Goal: Task Accomplishment & Management: Manage account settings

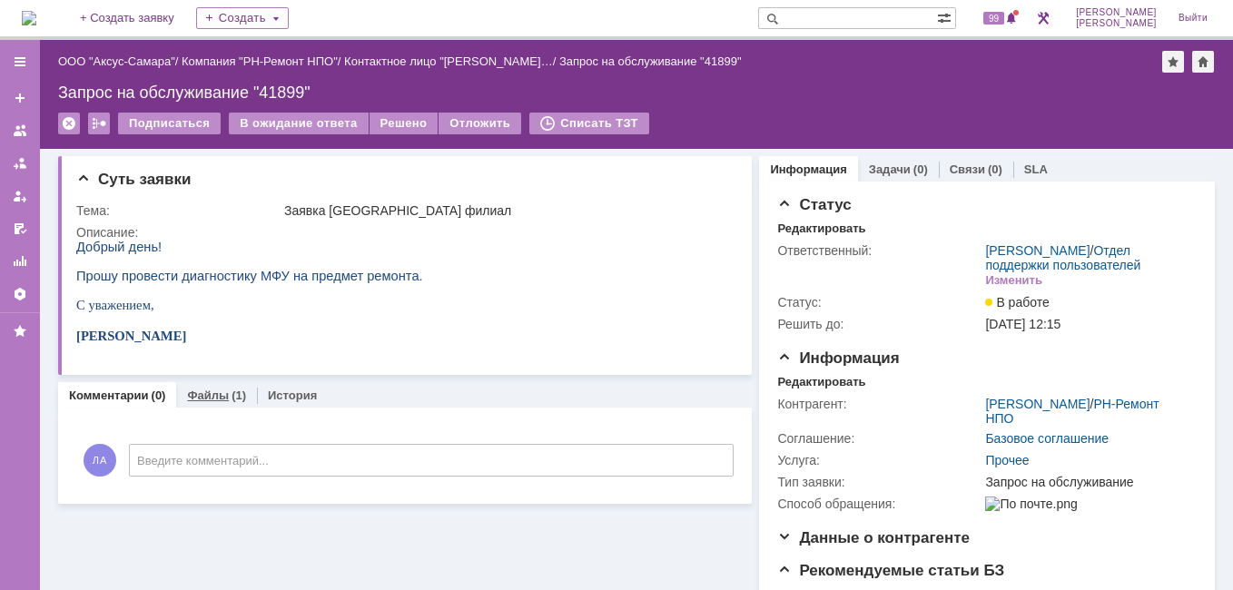
click at [205, 400] on link "Файлы" at bounding box center [208, 396] width 42 height 14
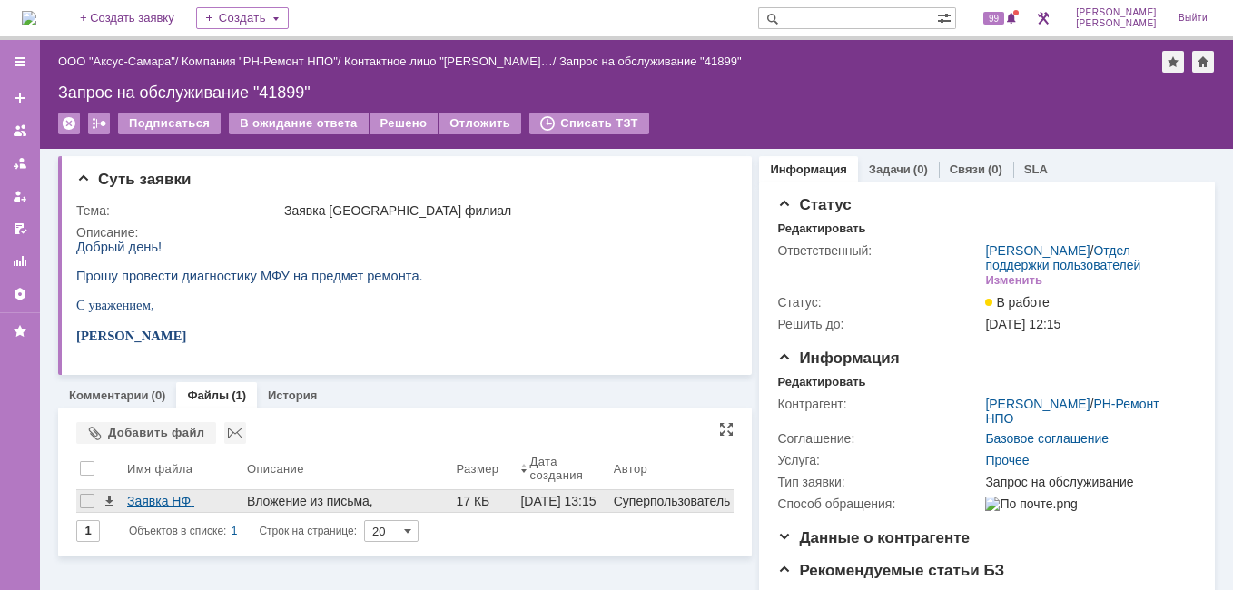
click at [170, 501] on div "Заявка НФ 19092025_.docx" at bounding box center [183, 501] width 113 height 15
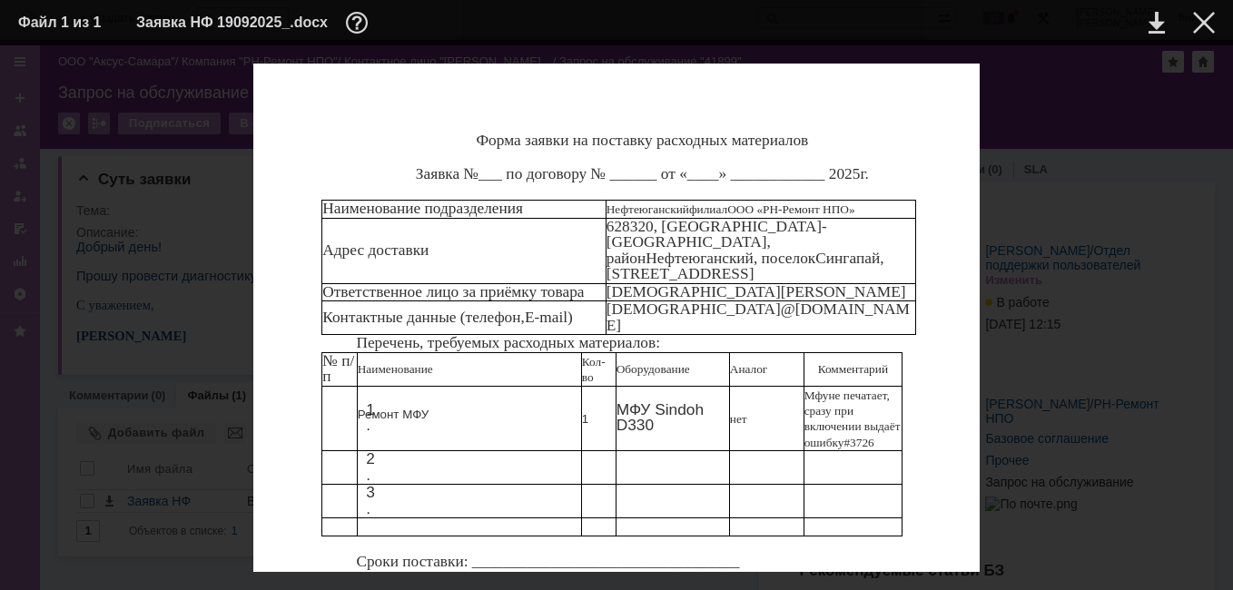
scroll to position [78, 0]
click at [1192, 17] on td at bounding box center [1190, 22] width 50 height 27
click at [1194, 27] on div at bounding box center [1204, 23] width 22 height 22
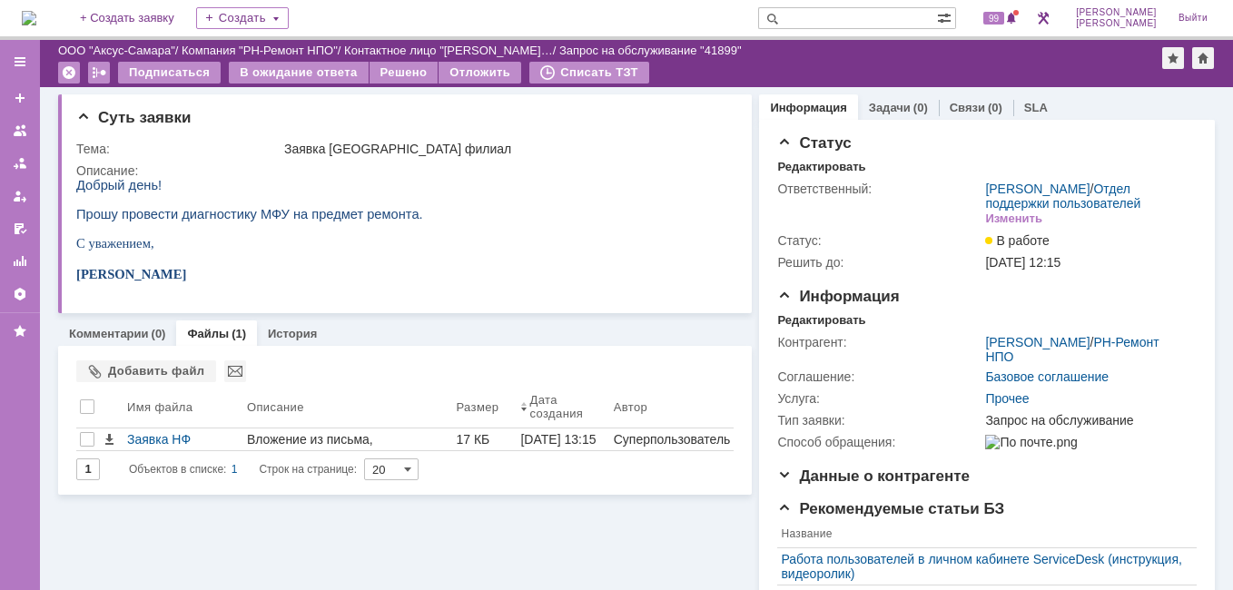
scroll to position [182, 0]
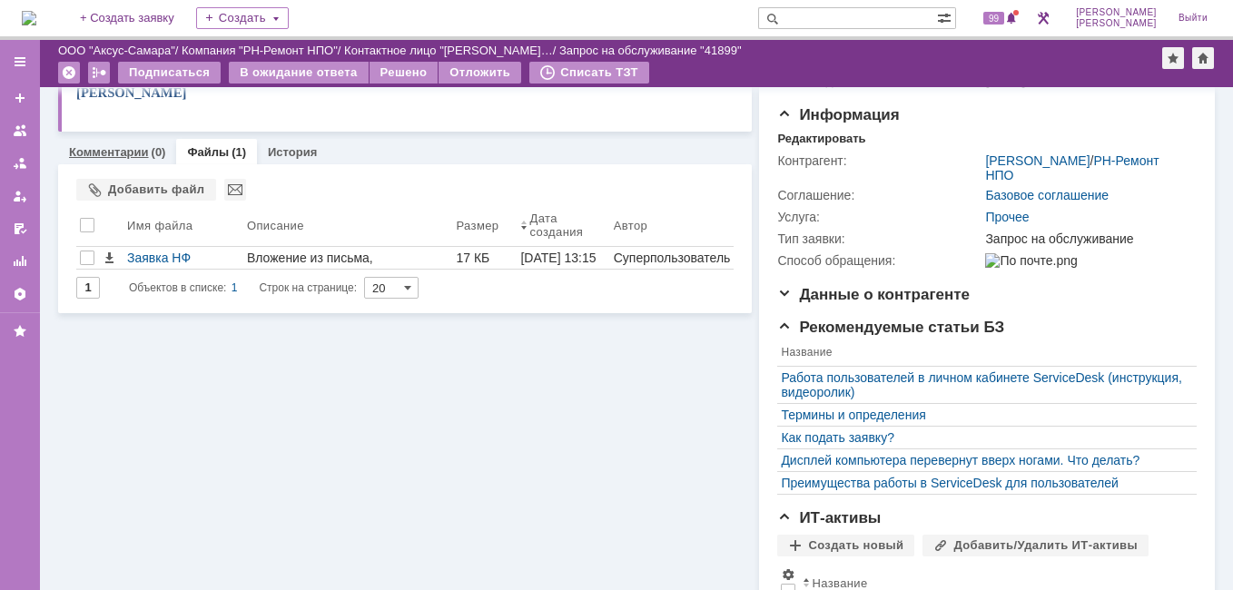
click at [127, 146] on link "Комментарии" at bounding box center [109, 152] width 80 height 14
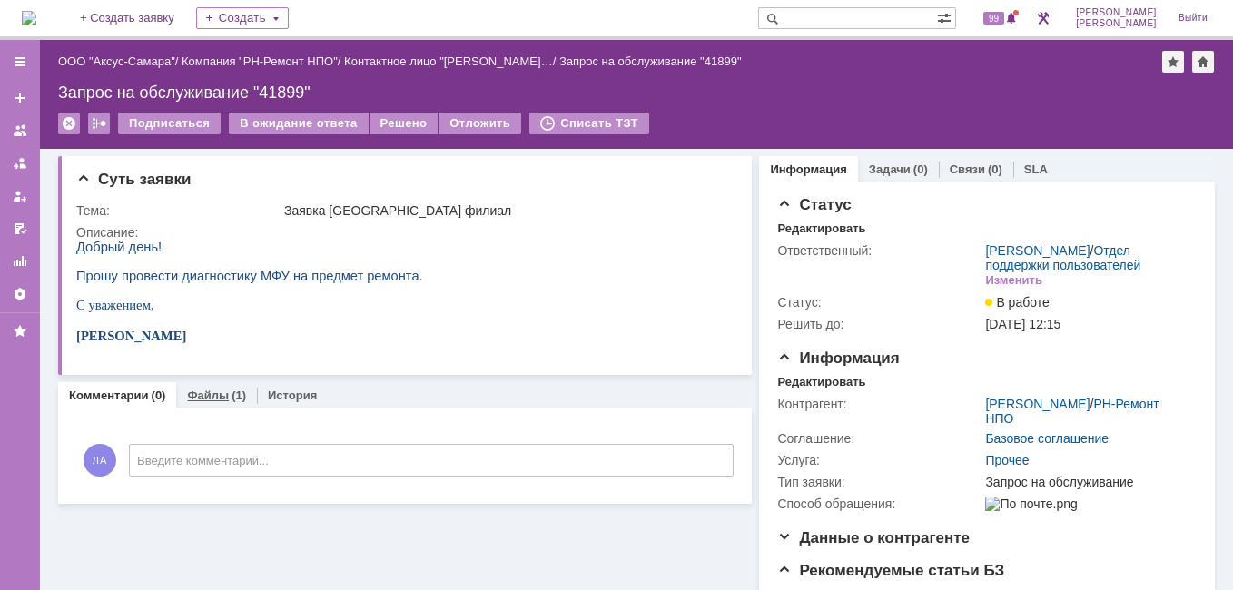
click at [220, 392] on link "Файлы" at bounding box center [208, 396] width 42 height 14
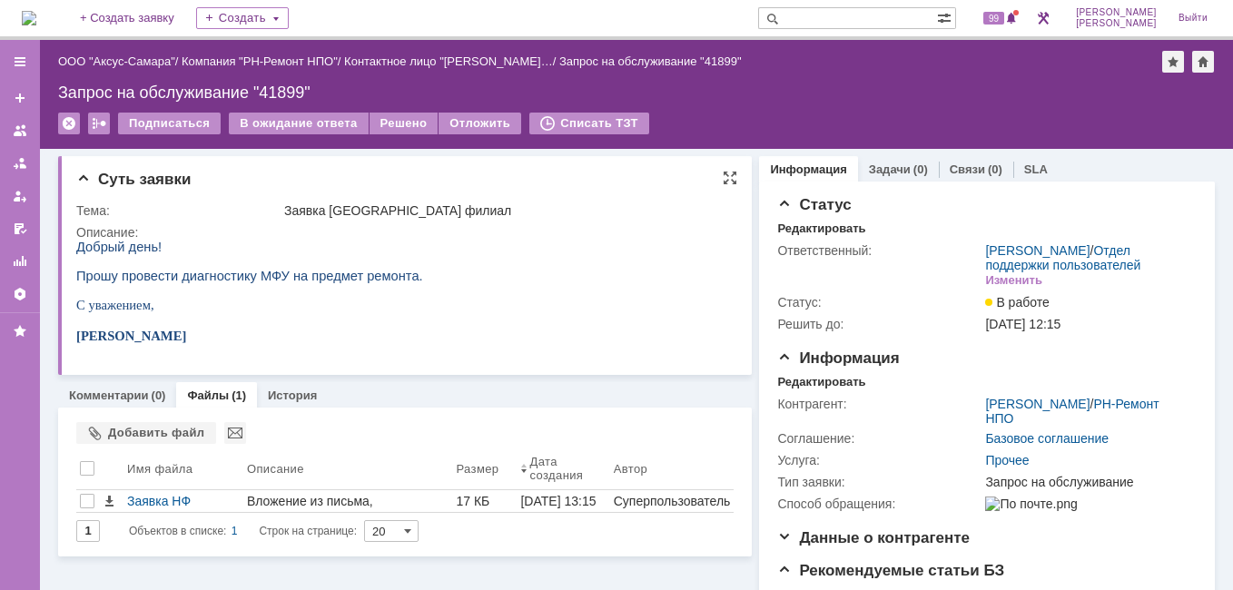
scroll to position [182, 0]
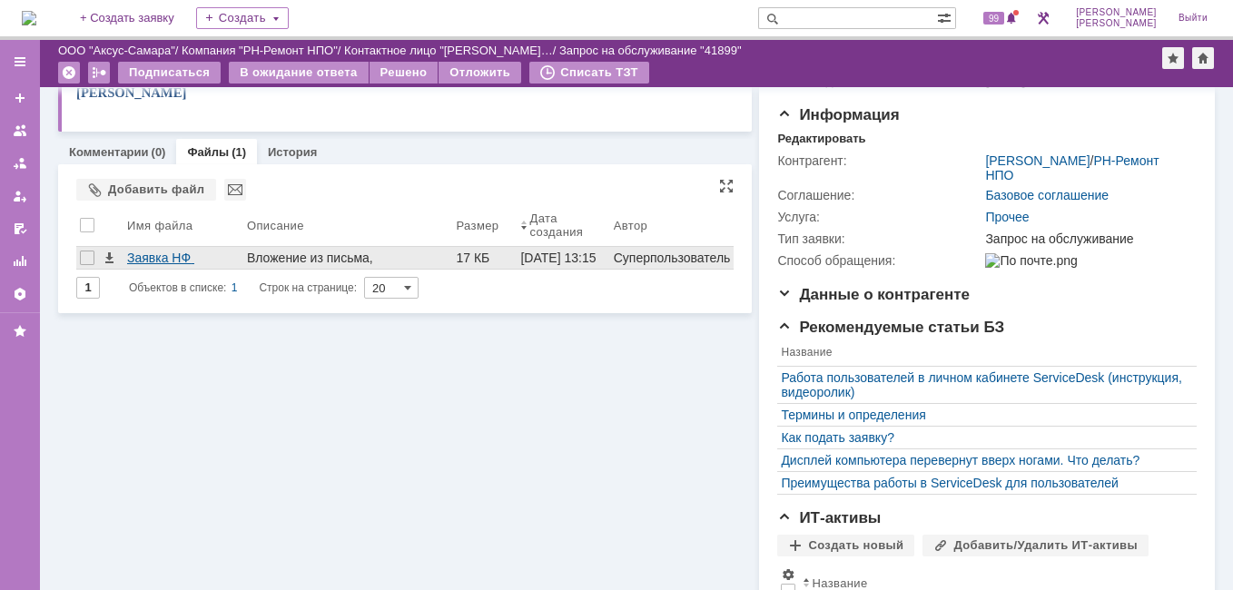
click at [151, 264] on div "Заявка НФ 19092025_.docx" at bounding box center [183, 258] width 113 height 15
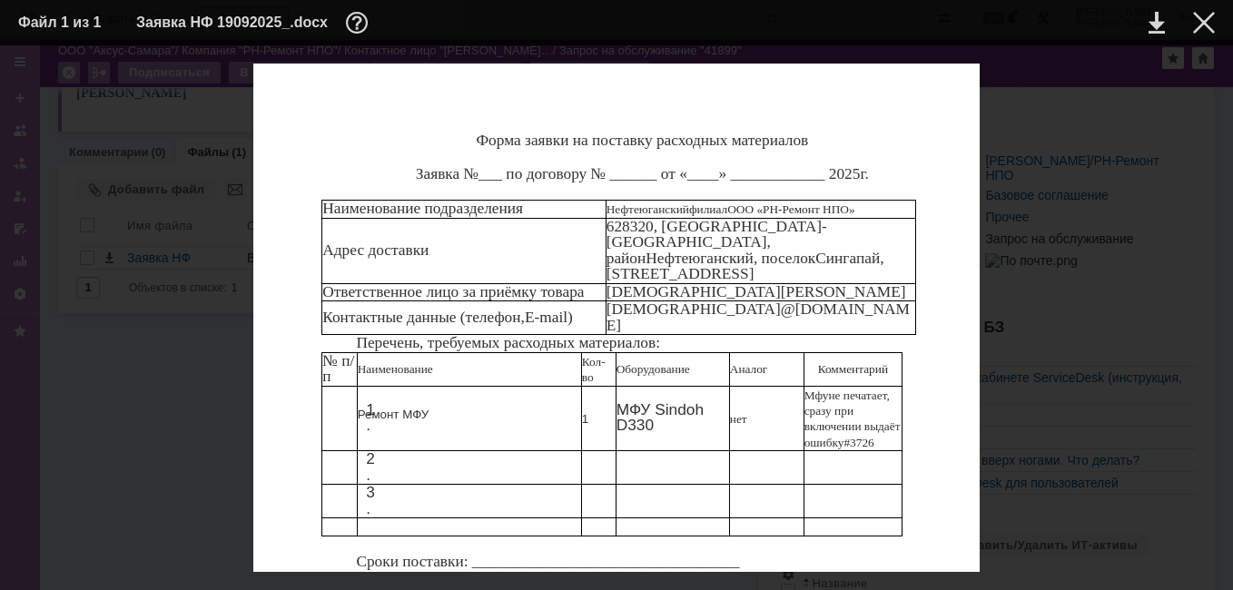
scroll to position [0, 0]
drag, startPoint x: 620, startPoint y: 377, endPoint x: 663, endPoint y: 391, distance: 45.1
click at [663, 402] on p "МФУ Sindoh D330" at bounding box center [672, 418] width 113 height 32
copy p "МФУ Sindoh D330"
drag, startPoint x: 810, startPoint y: 366, endPoint x: 868, endPoint y: 379, distance: 59.5
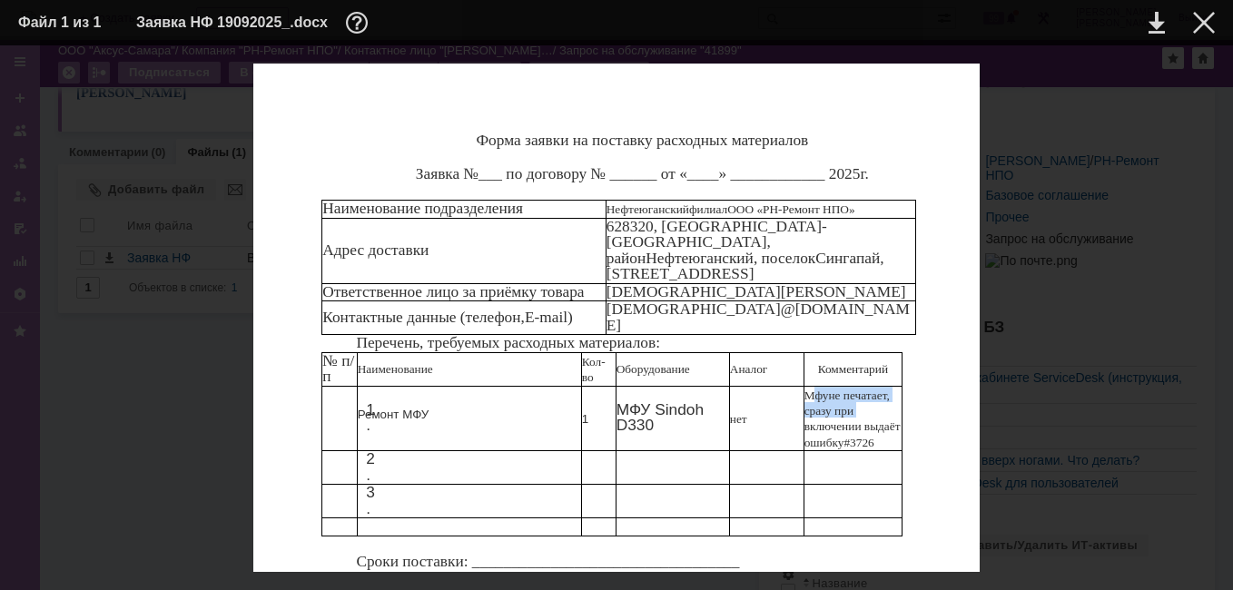
click at [868, 387] on p "Мфу не печатает, сразу при включении выдаёт ошибку # 3726" at bounding box center [852, 418] width 97 height 63
drag, startPoint x: 868, startPoint y: 379, endPoint x: 839, endPoint y: 375, distance: 29.3
click at [839, 389] on span "не печатает, сразу при включении выдаёт ошибку" at bounding box center [852, 419] width 96 height 61
drag, startPoint x: 865, startPoint y: 394, endPoint x: 886, endPoint y: 405, distance: 23.6
click at [886, 405] on p "Мфу не печатает, сразу при включении выдаёт ошибку # 3726" at bounding box center [852, 418] width 97 height 63
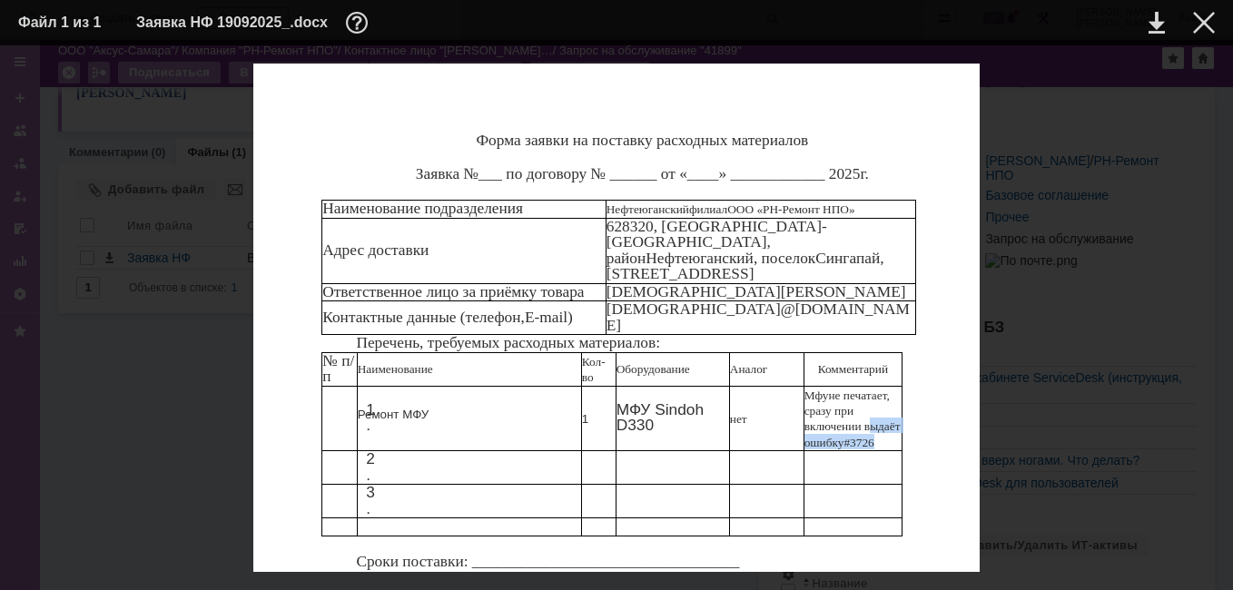
copy p "выдаёт ошибку # 3726"
drag, startPoint x: 833, startPoint y: 281, endPoint x: 884, endPoint y: 344, distance: 81.3
click at [884, 352] on tbody "№ п/п Наименование Кол-во Оборудование Аналог Комментарий 1. Ремонт МФУ 1 МФУ S…" at bounding box center [612, 443] width 580 height 183
click at [884, 451] on td at bounding box center [852, 468] width 98 height 34
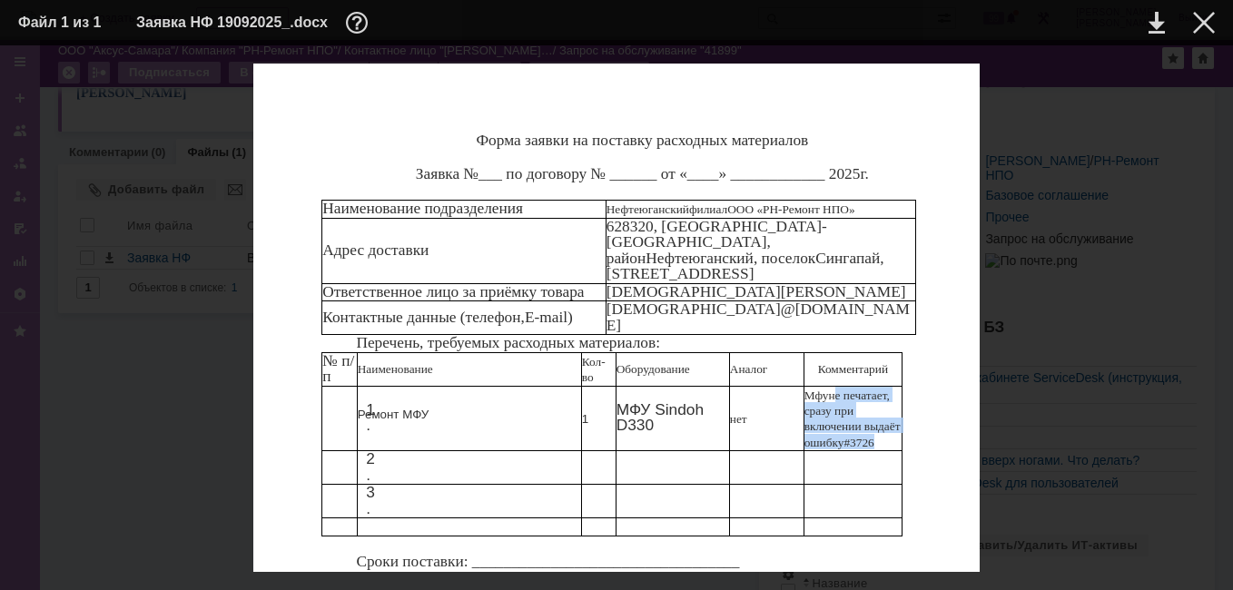
drag, startPoint x: 832, startPoint y: 286, endPoint x: 890, endPoint y: 328, distance: 71.6
click at [890, 387] on p "Мфу не печатает, сразу при включении выдаёт ошибку # 3726" at bounding box center [852, 418] width 97 height 63
copy p "не печатает, сразу при включении выдаёт ошибку # 3726"
click at [1209, 25] on div at bounding box center [1204, 23] width 22 height 22
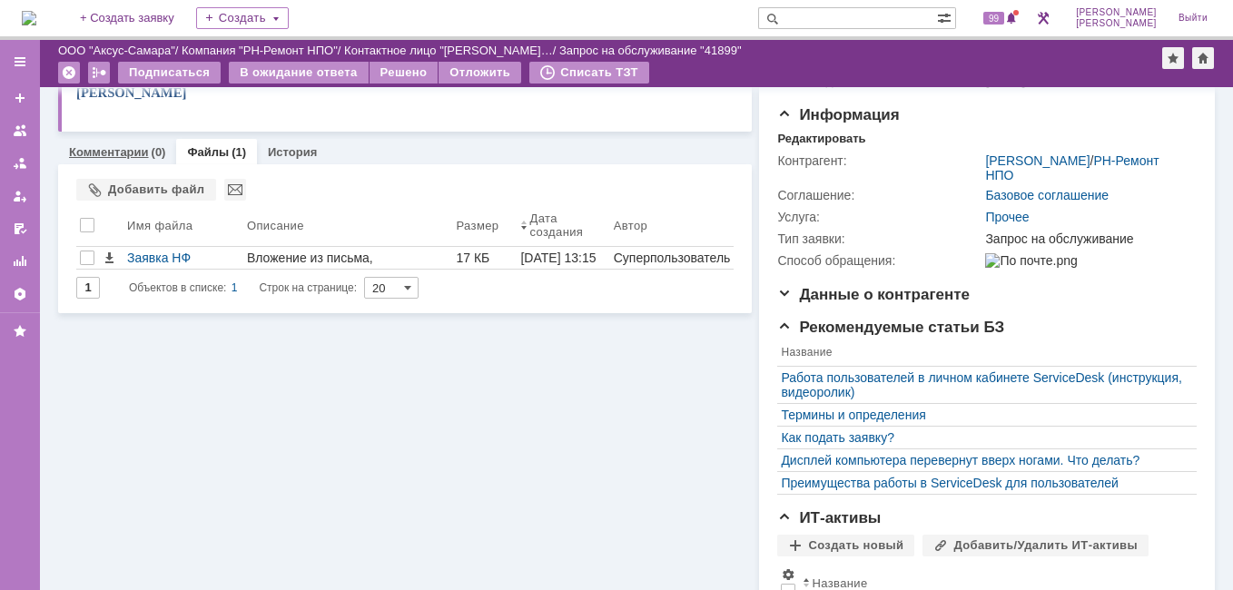
click at [85, 151] on link "Комментарии" at bounding box center [109, 152] width 80 height 14
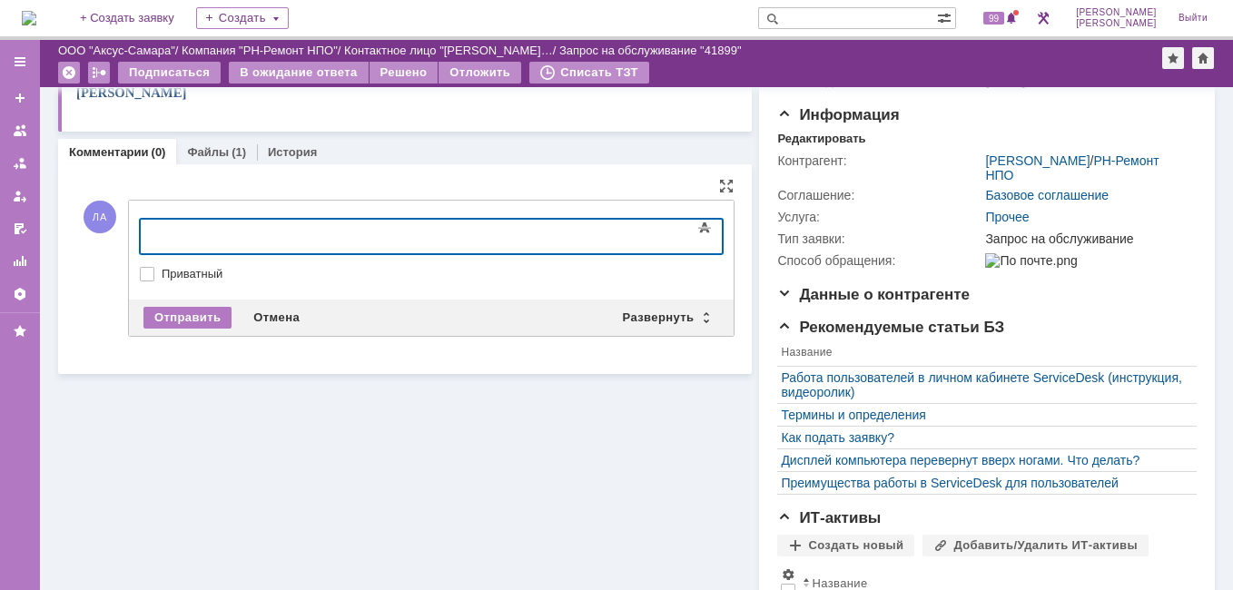
drag, startPoint x: 184, startPoint y: 231, endPoint x: 665, endPoint y: 236, distance: 481.2
click at [417, 236] on div at bounding box center [288, 234] width 258 height 15
click at [671, 315] on div "Развернуть" at bounding box center [666, 318] width 108 height 22
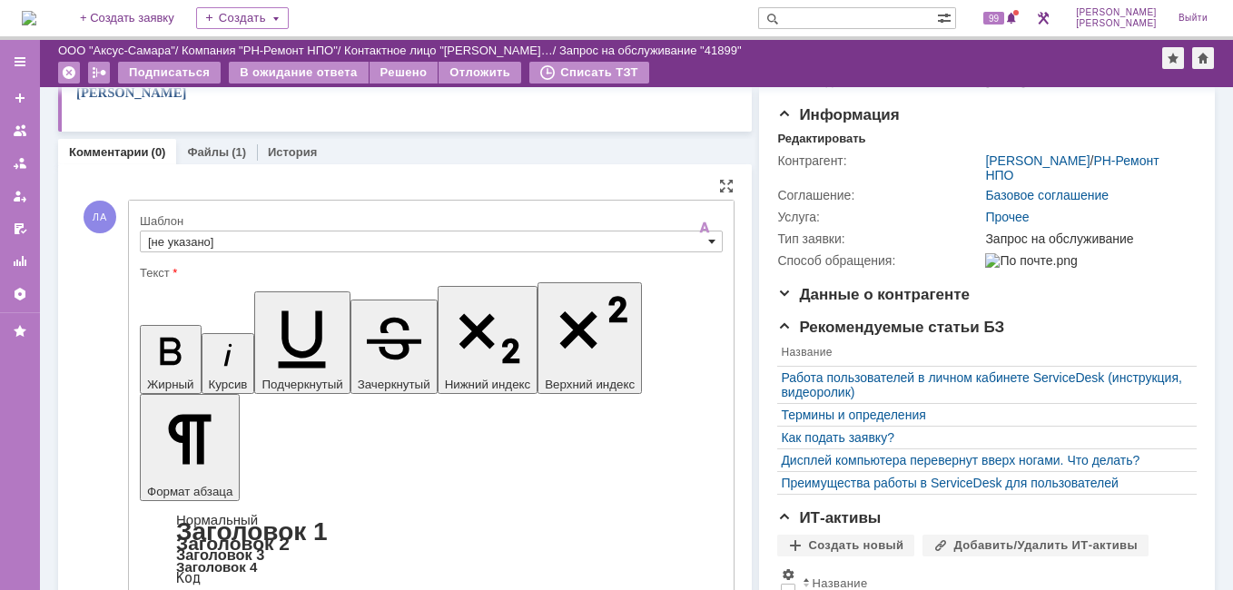
click at [708, 245] on span at bounding box center [711, 241] width 7 height 15
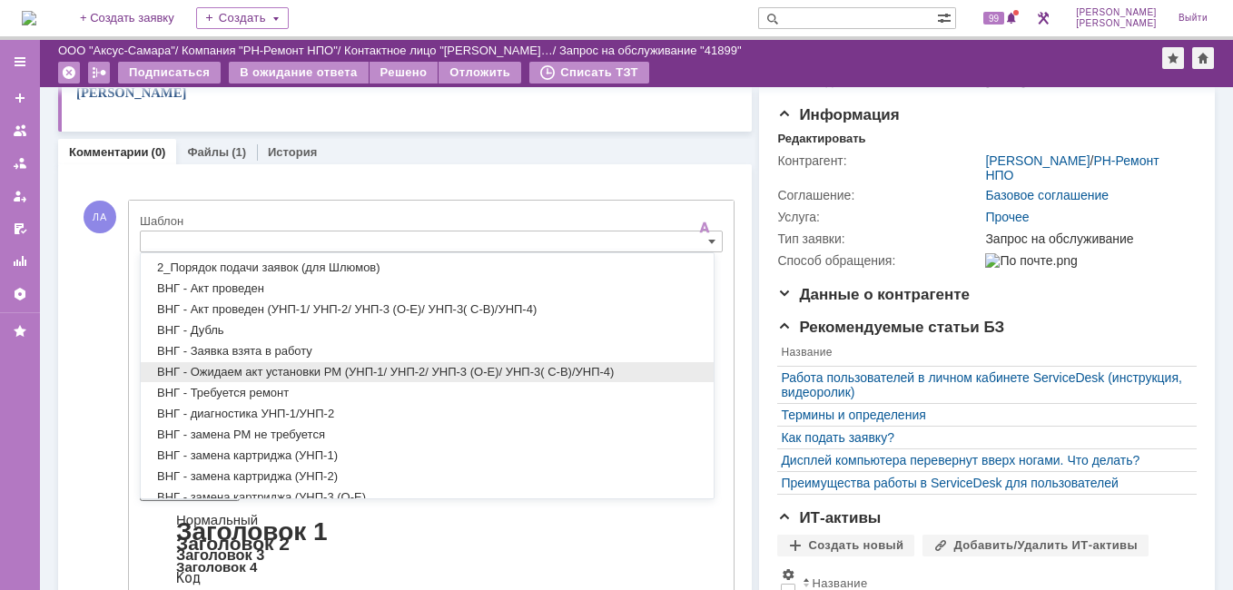
scroll to position [91, 0]
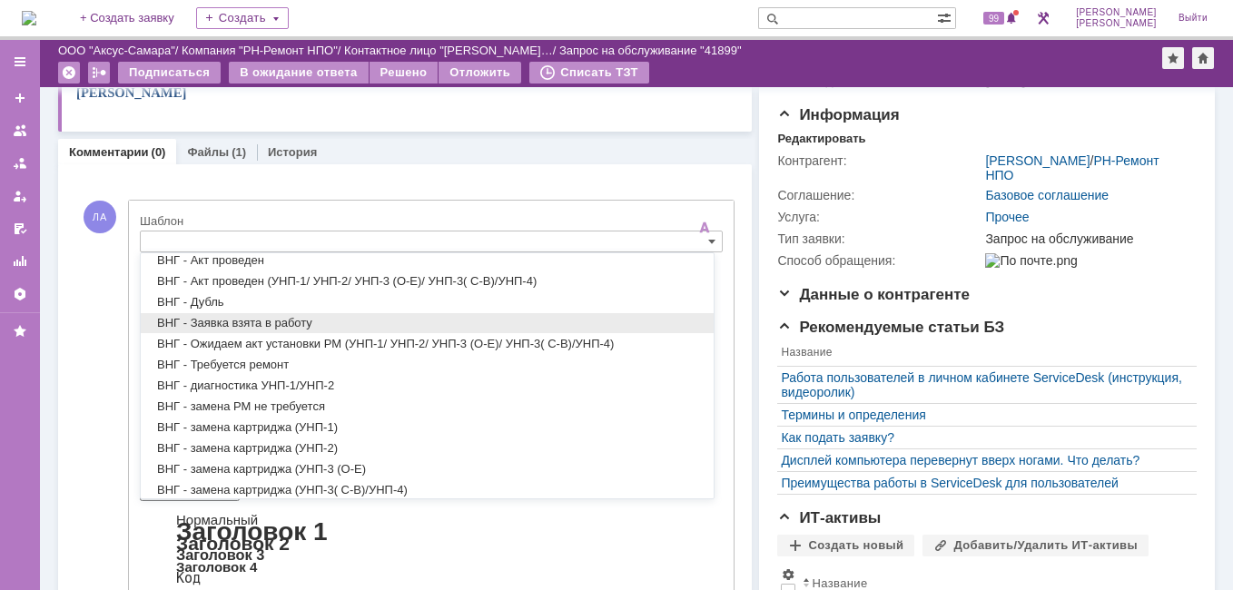
click at [366, 326] on span "ВНГ - Заявка взята в работу" at bounding box center [427, 323] width 558 height 15
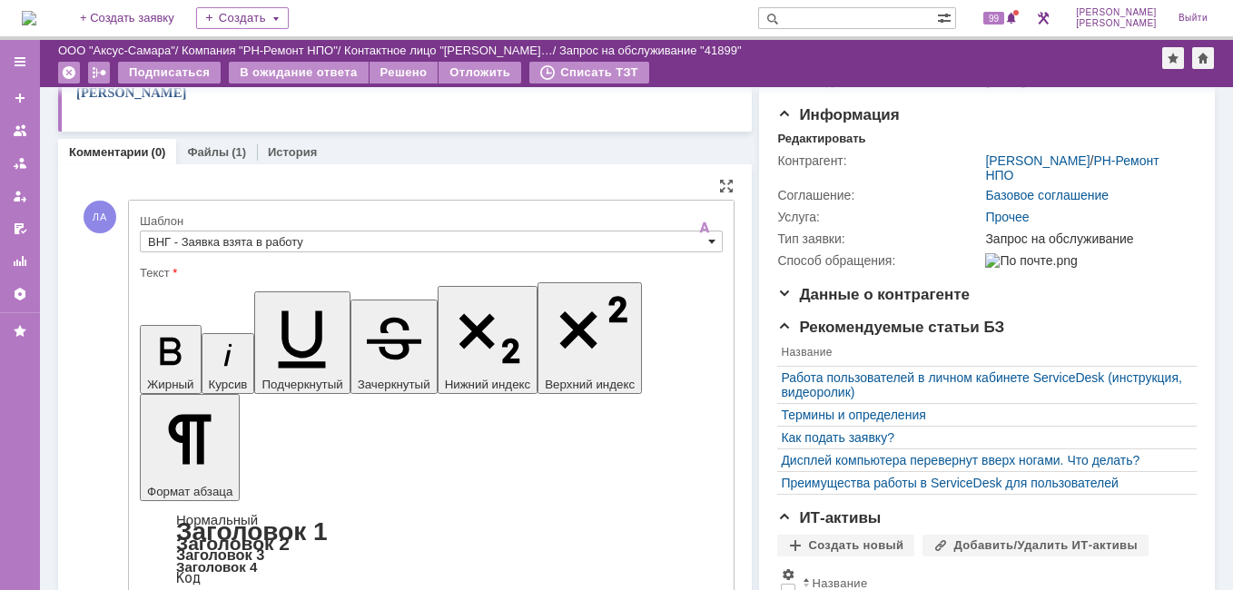
click at [708, 243] on span at bounding box center [711, 241] width 7 height 15
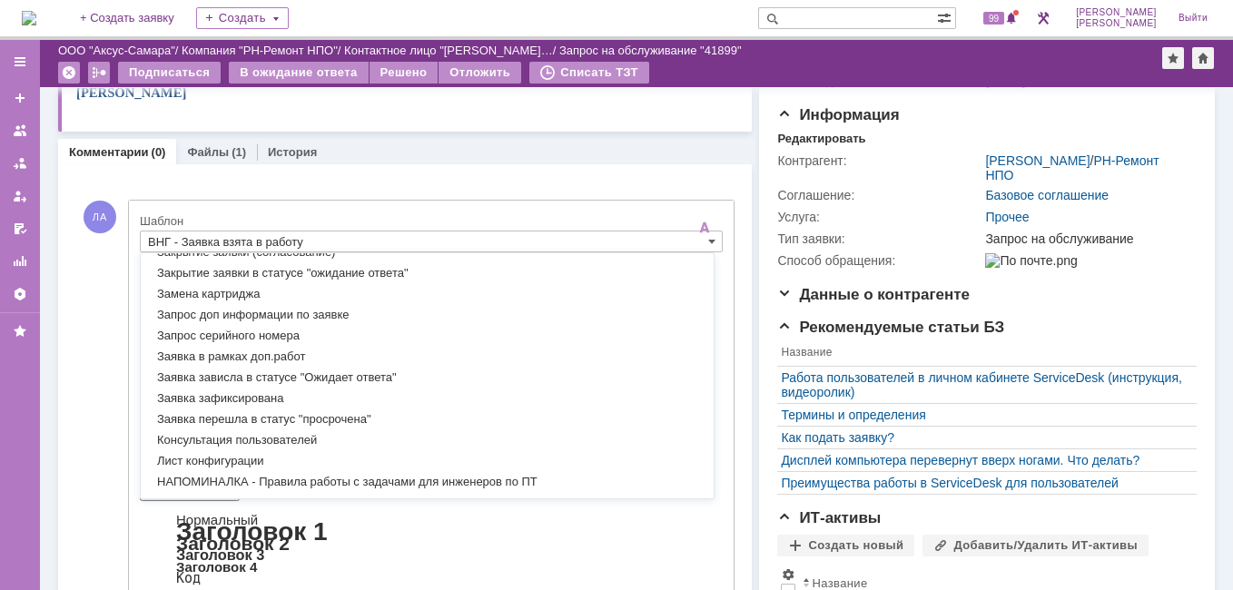
scroll to position [636, 0]
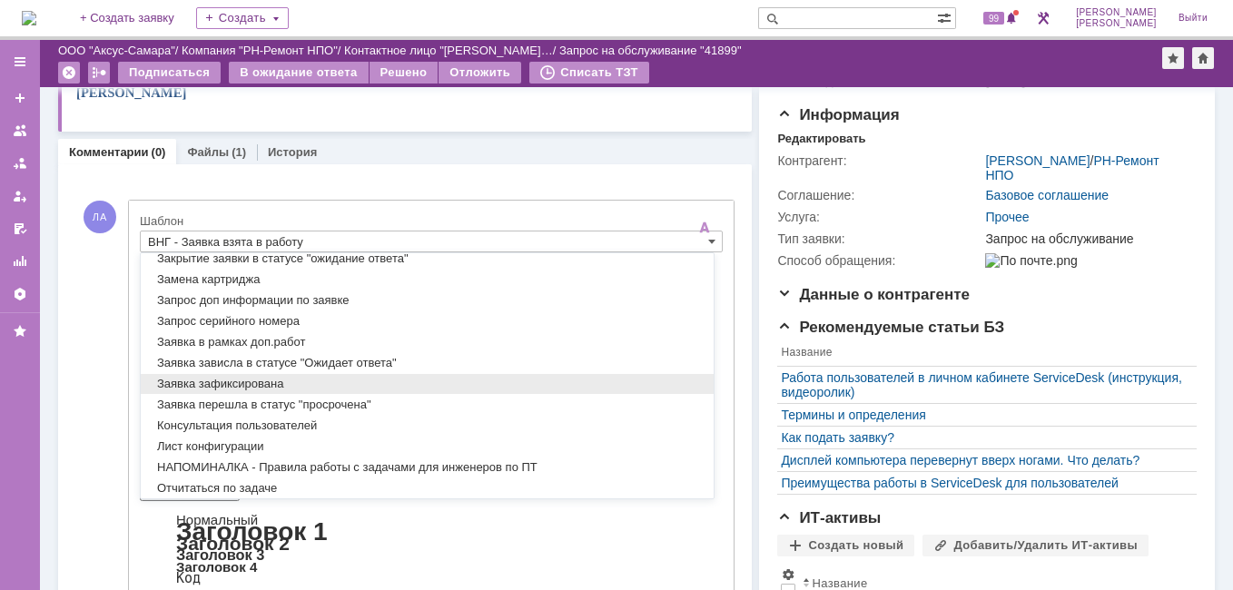
click at [275, 379] on span "Заявка зафиксирована" at bounding box center [427, 384] width 558 height 15
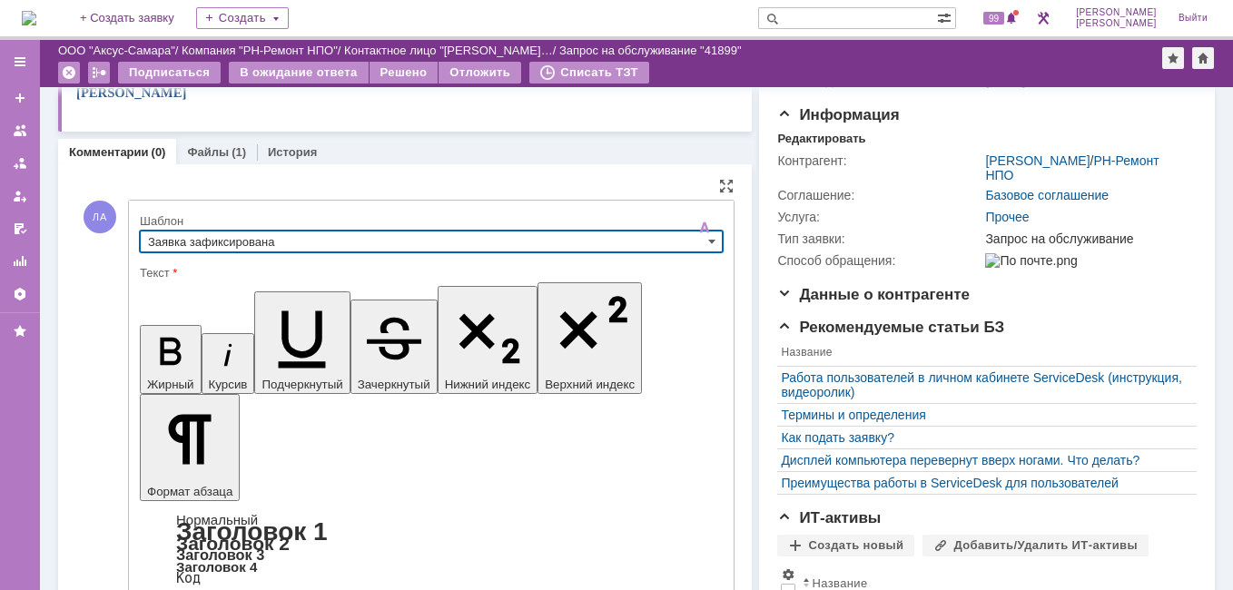
type input "Заявка зафиксирована"
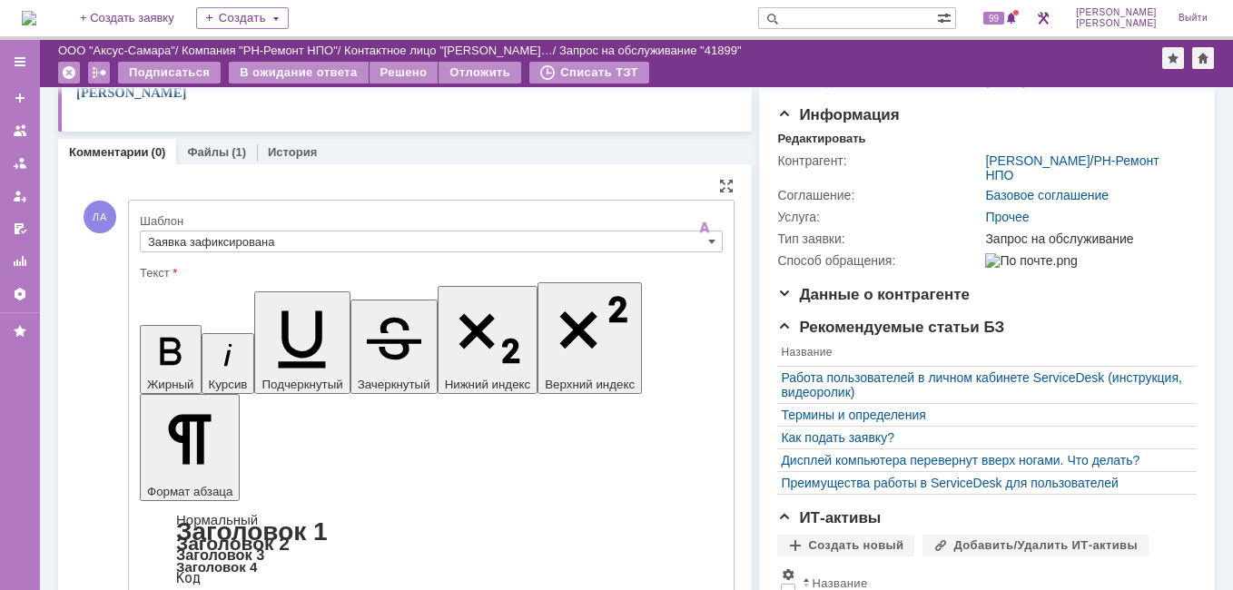
drag, startPoint x: 548, startPoint y: 4454, endPoint x: 158, endPoint y: 4459, distance: 390.4
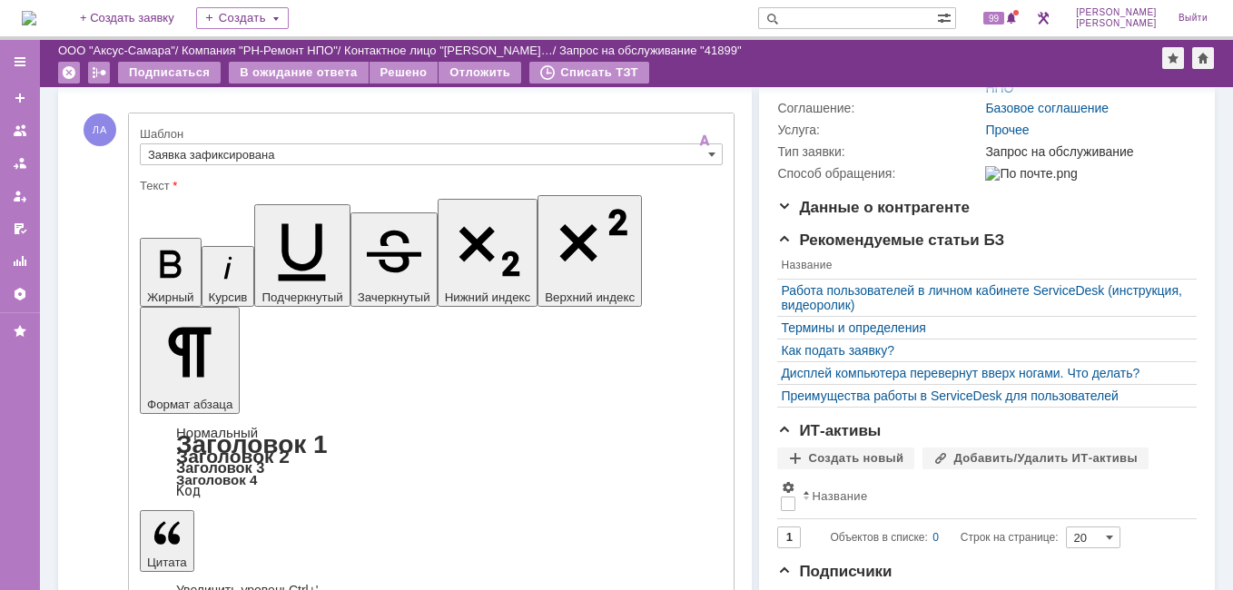
scroll to position [272, 0]
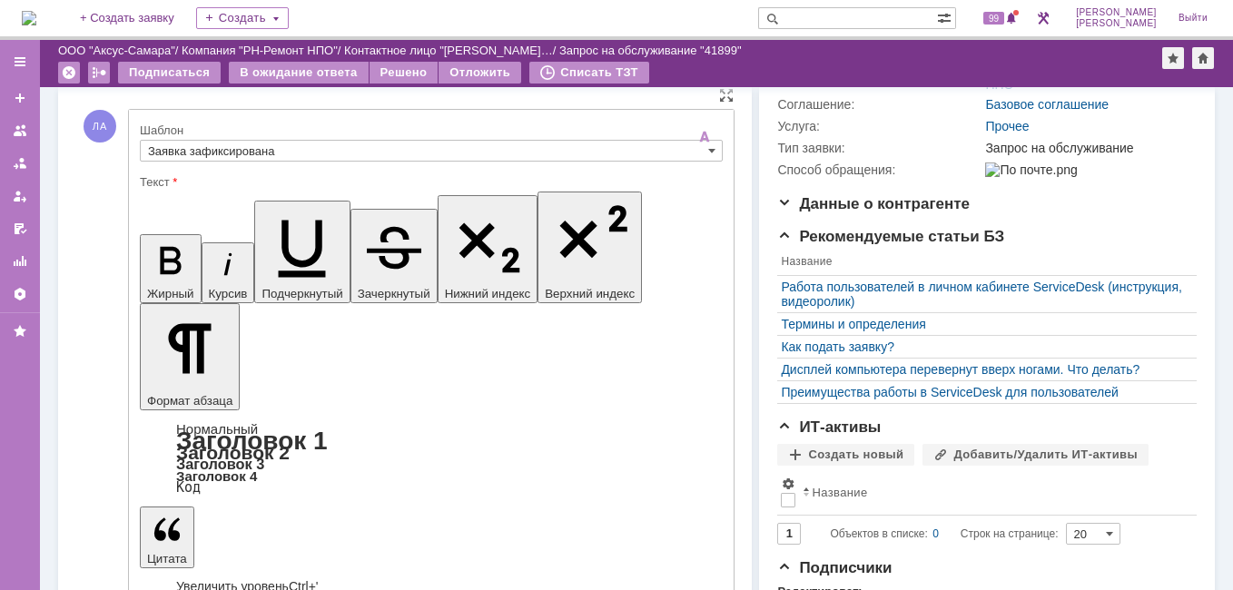
drag, startPoint x: 161, startPoint y: 4347, endPoint x: 399, endPoint y: 4487, distance: 276.7
copy body "Добрый день! Просьба уточнить контактный номер заявителя для согласования даты …"
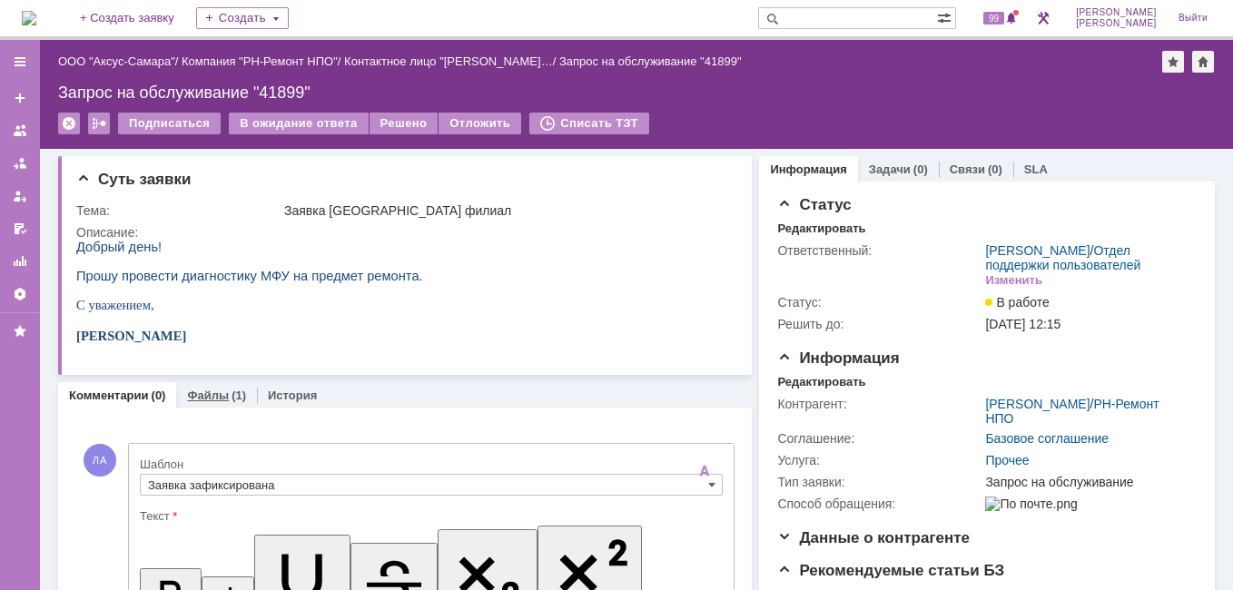
click at [214, 390] on link "Файлы" at bounding box center [208, 396] width 42 height 14
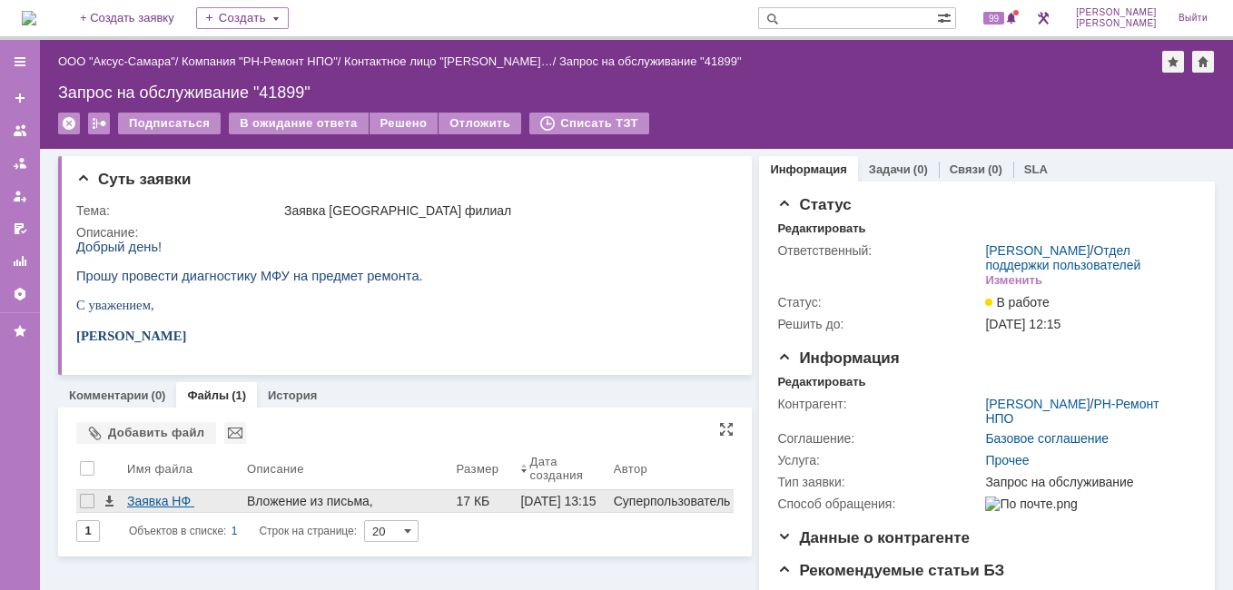
click at [182, 496] on div "Заявка НФ 19092025_.docx" at bounding box center [183, 501] width 113 height 15
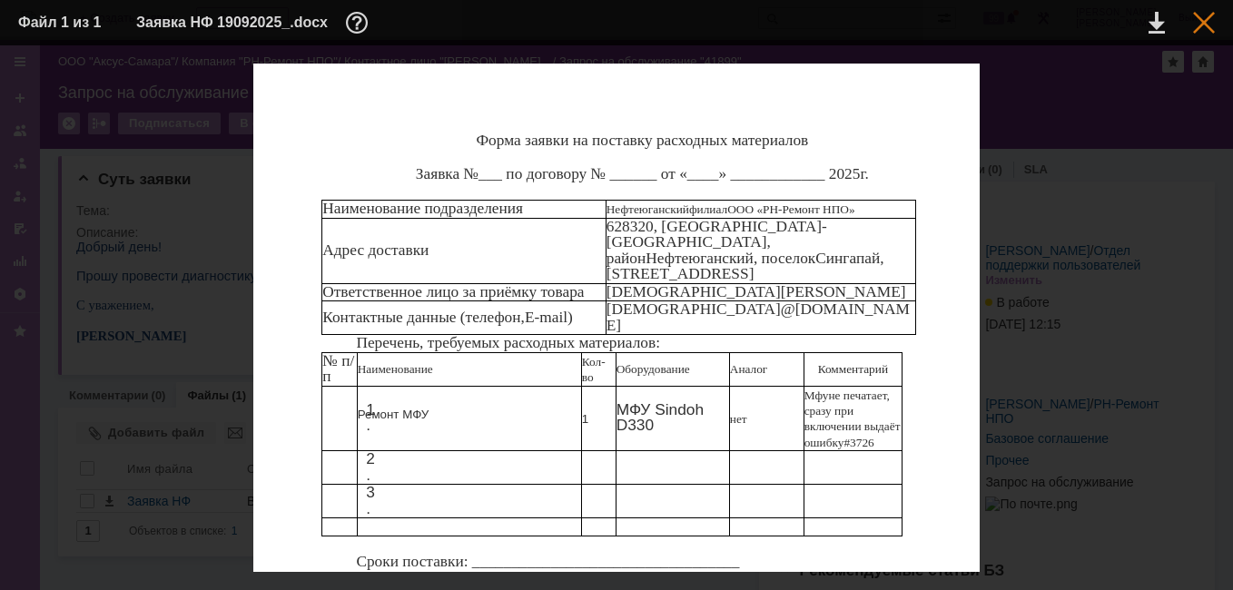
click at [1211, 25] on div at bounding box center [1204, 23] width 22 height 22
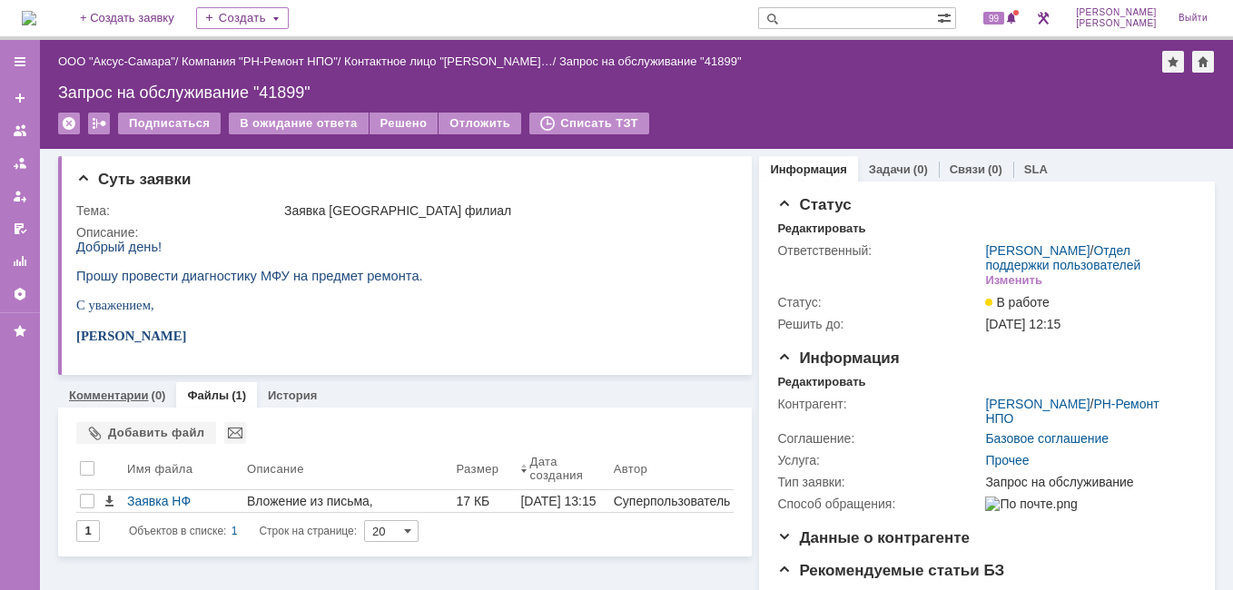
click at [133, 398] on link "Комментарии" at bounding box center [109, 396] width 80 height 14
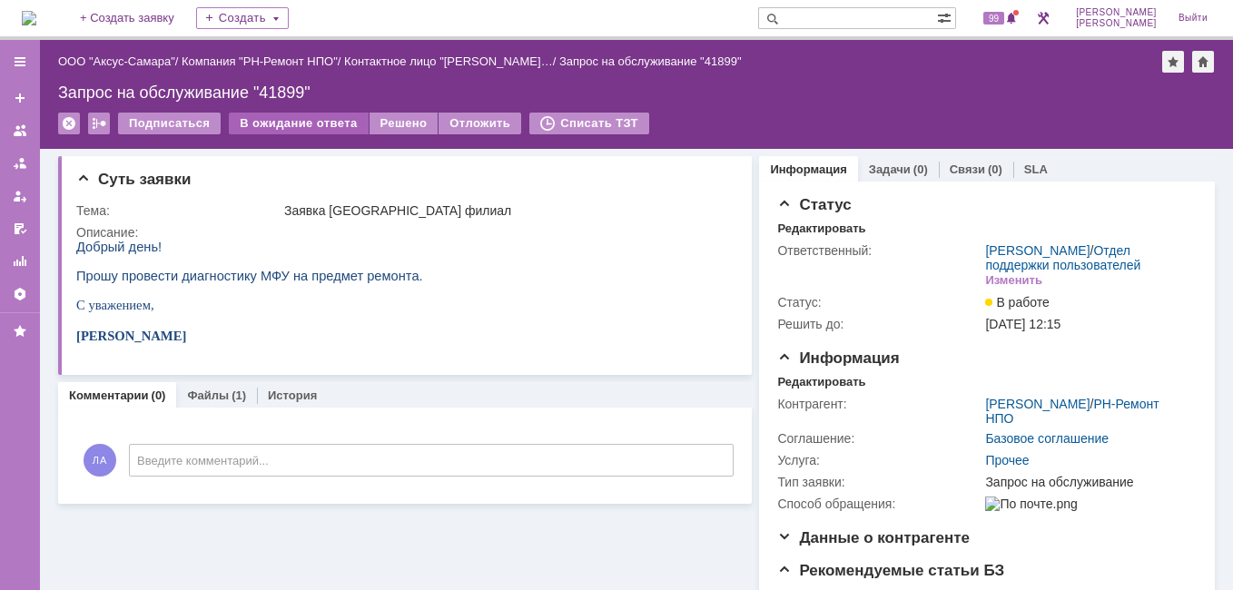
click at [313, 120] on div "В ожидание ответа" at bounding box center [298, 124] width 139 height 22
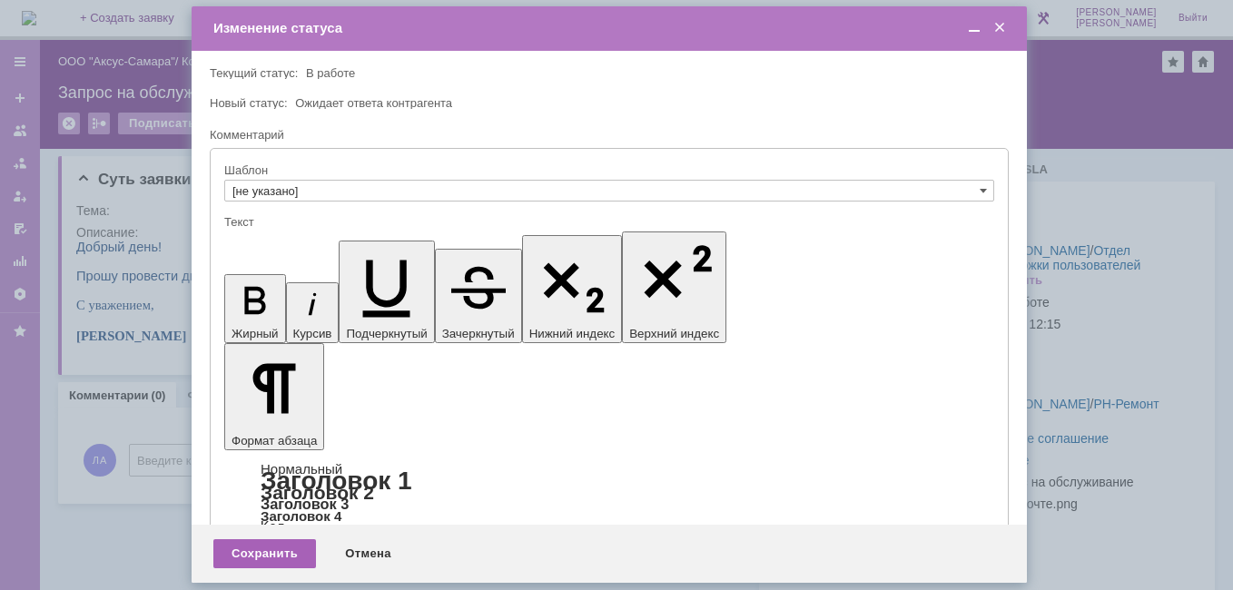
click at [265, 558] on div "Сохранить" at bounding box center [264, 553] width 103 height 29
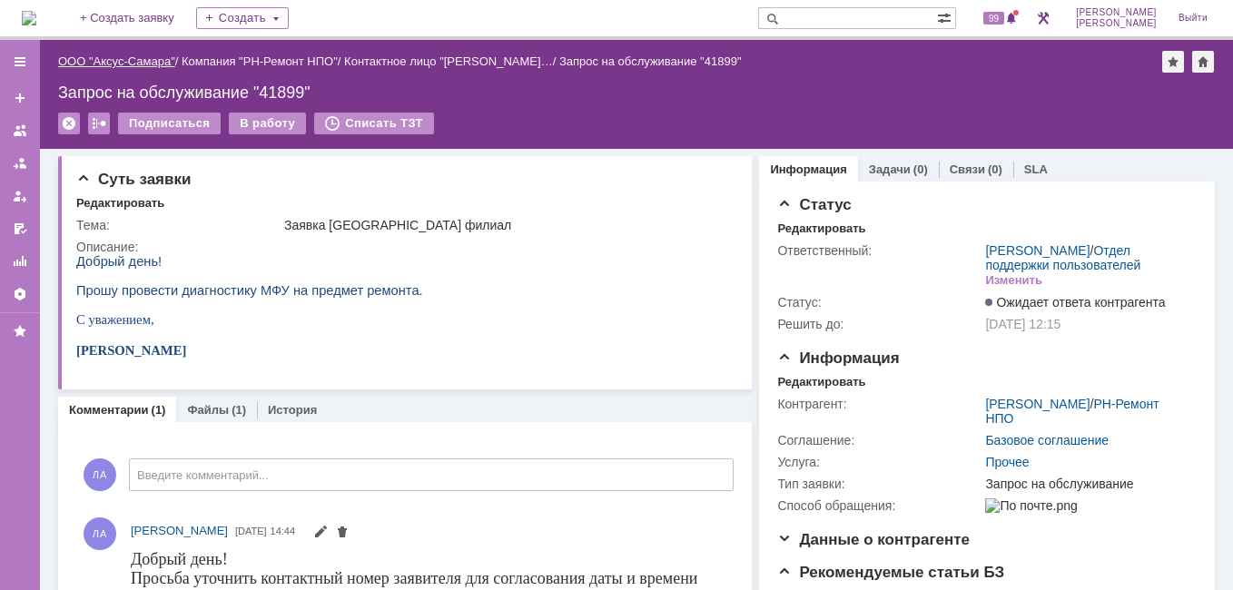
click at [127, 66] on link "ООО "Аксус-Самара"" at bounding box center [116, 61] width 117 height 14
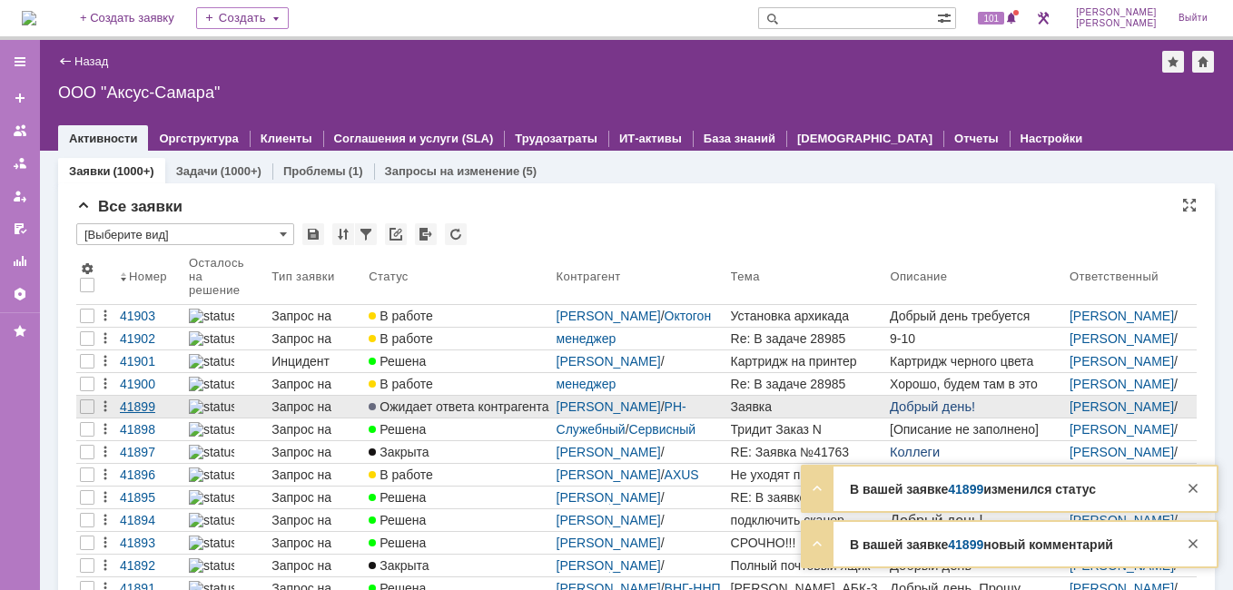
click at [141, 405] on div "41899" at bounding box center [151, 406] width 62 height 15
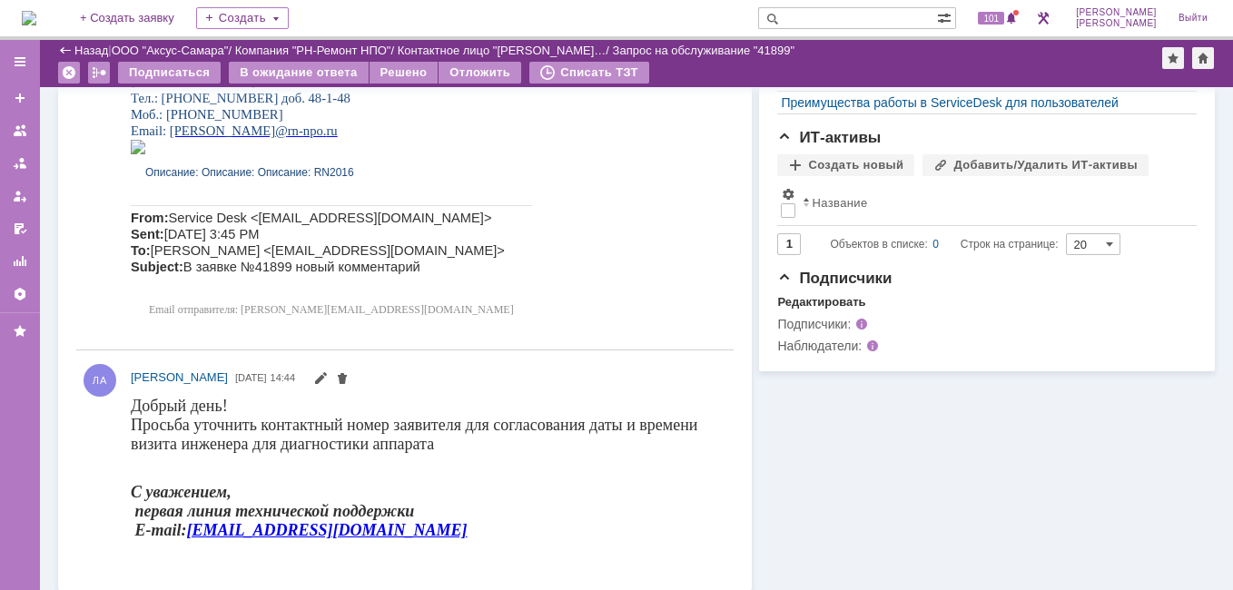
scroll to position [570, 0]
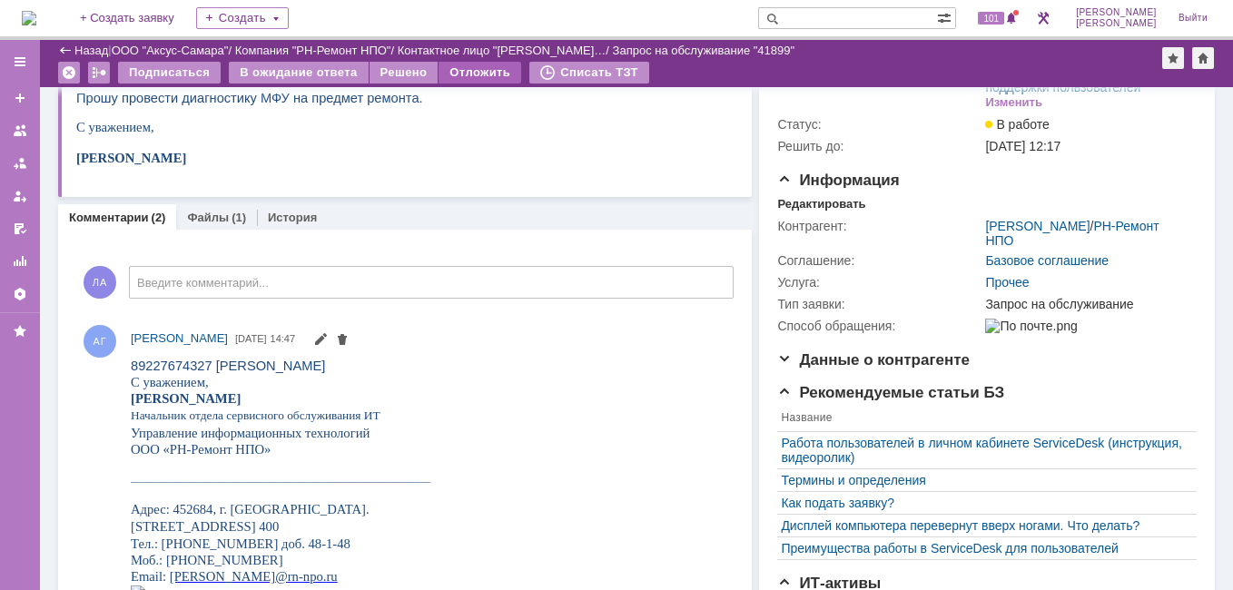
click at [459, 77] on div "Отложить" at bounding box center [480, 73] width 83 height 22
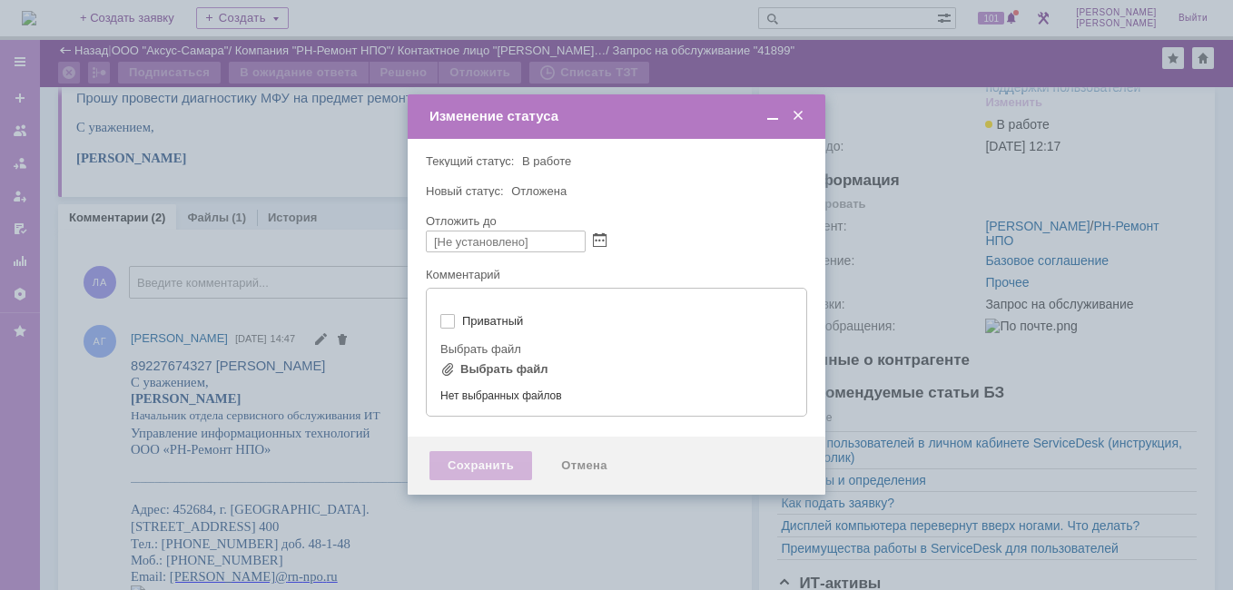
type input "[не указано]"
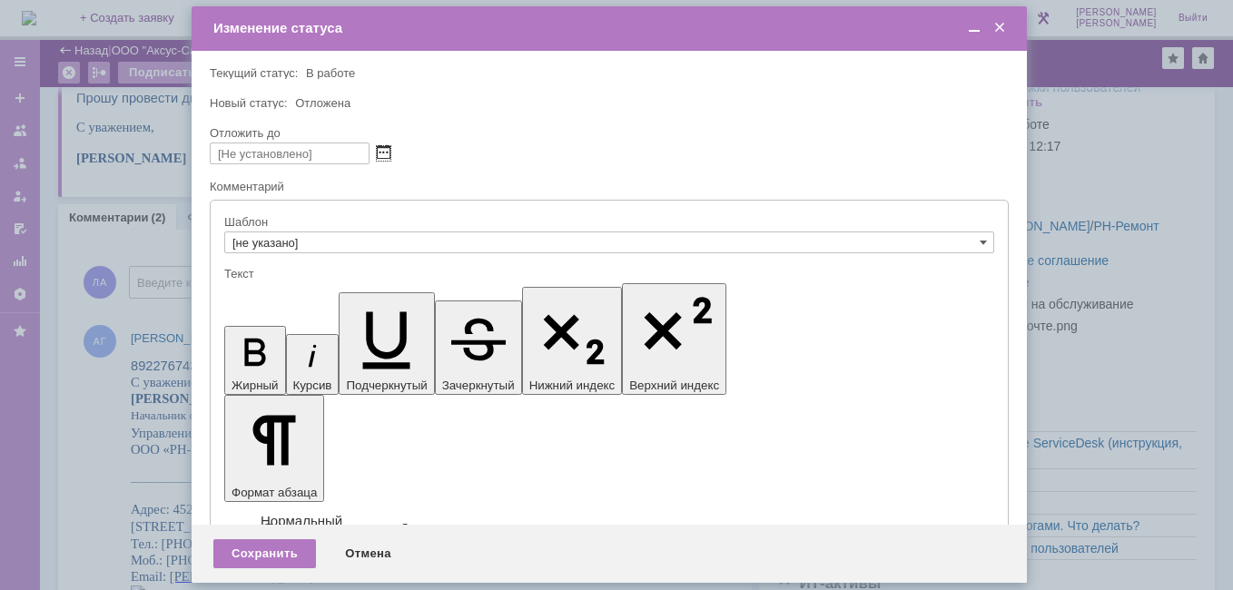
click at [383, 152] on span at bounding box center [384, 153] width 14 height 15
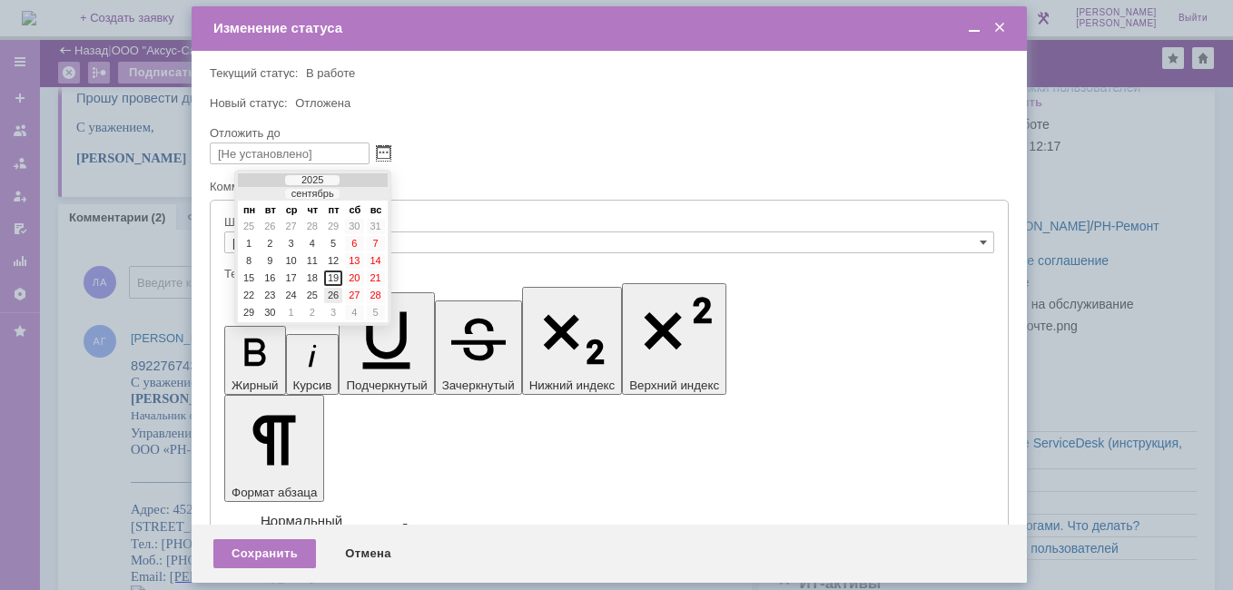
click at [337, 291] on div "26" at bounding box center [333, 295] width 18 height 15
type input "[DATE] 14:47"
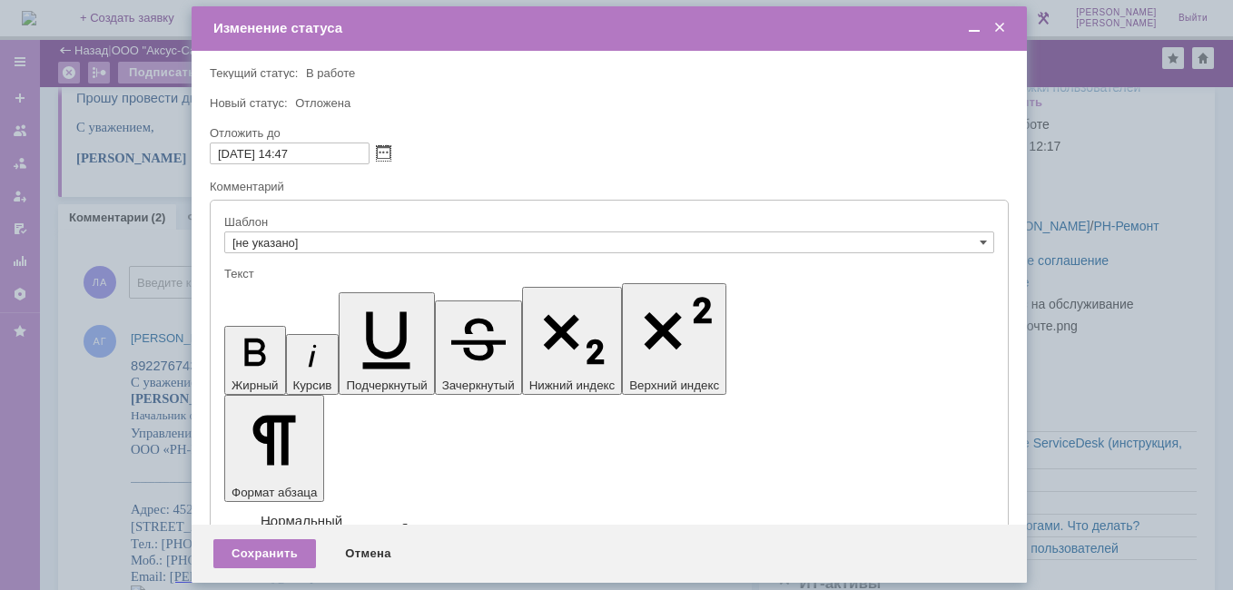
drag, startPoint x: 320, startPoint y: 5046, endPoint x: 242, endPoint y: 5046, distance: 78.1
drag, startPoint x: 320, startPoint y: 5033, endPoint x: 234, endPoint y: 5025, distance: 85.7
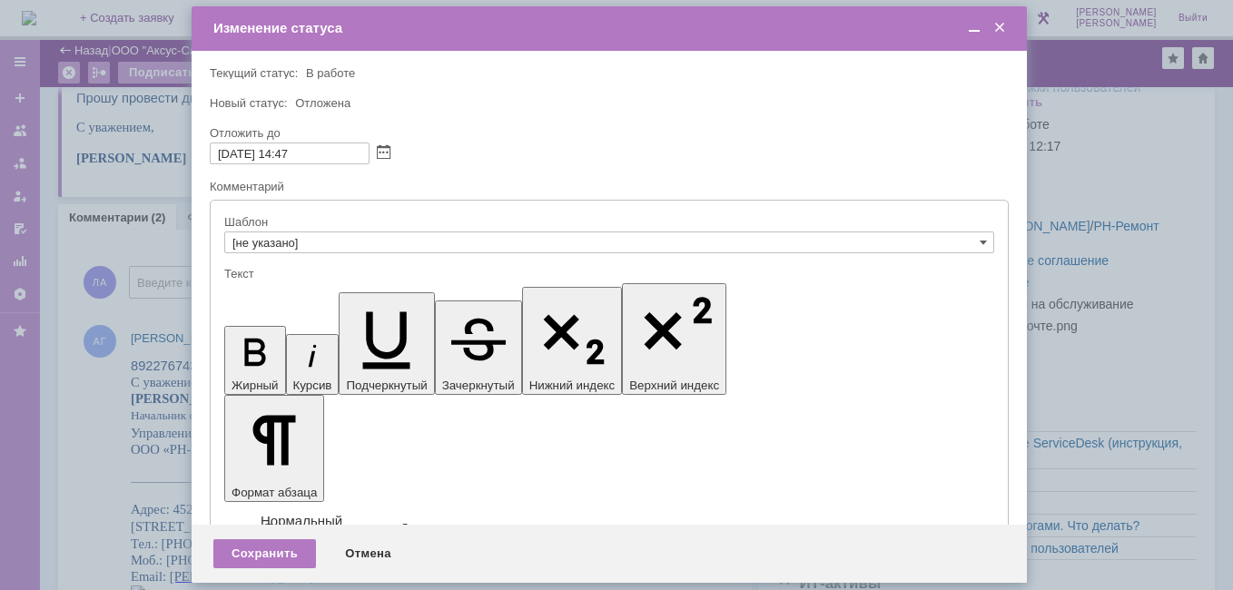
click at [978, 30] on span at bounding box center [974, 28] width 18 height 16
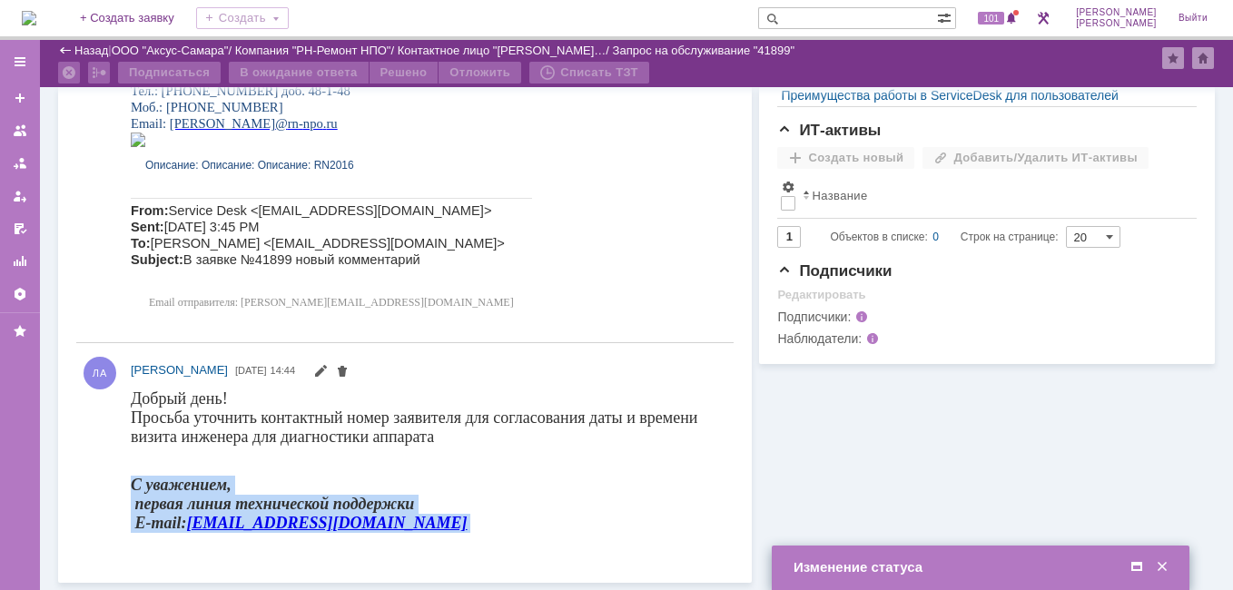
drag, startPoint x: 131, startPoint y: 482, endPoint x: 318, endPoint y: 537, distance: 194.8
click at [318, 537] on div "Добрый день! Просьба уточнить контактный номер заявителя для согласования даты …" at bounding box center [424, 468] width 587 height 158
copy div "С уважением, первая линия технической поддержки E-mail: [EMAIL_ADDRESS][DOMAIN_…"
click at [1145, 567] on span at bounding box center [1137, 567] width 18 height 16
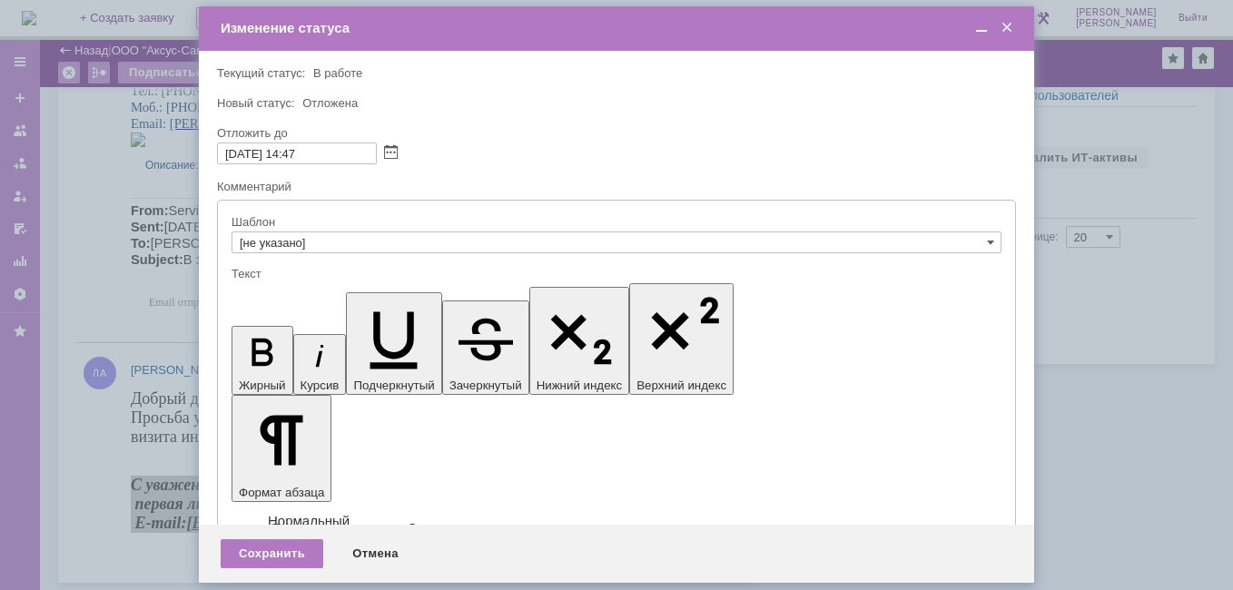
click at [283, 556] on div "Сохранить" at bounding box center [272, 553] width 103 height 29
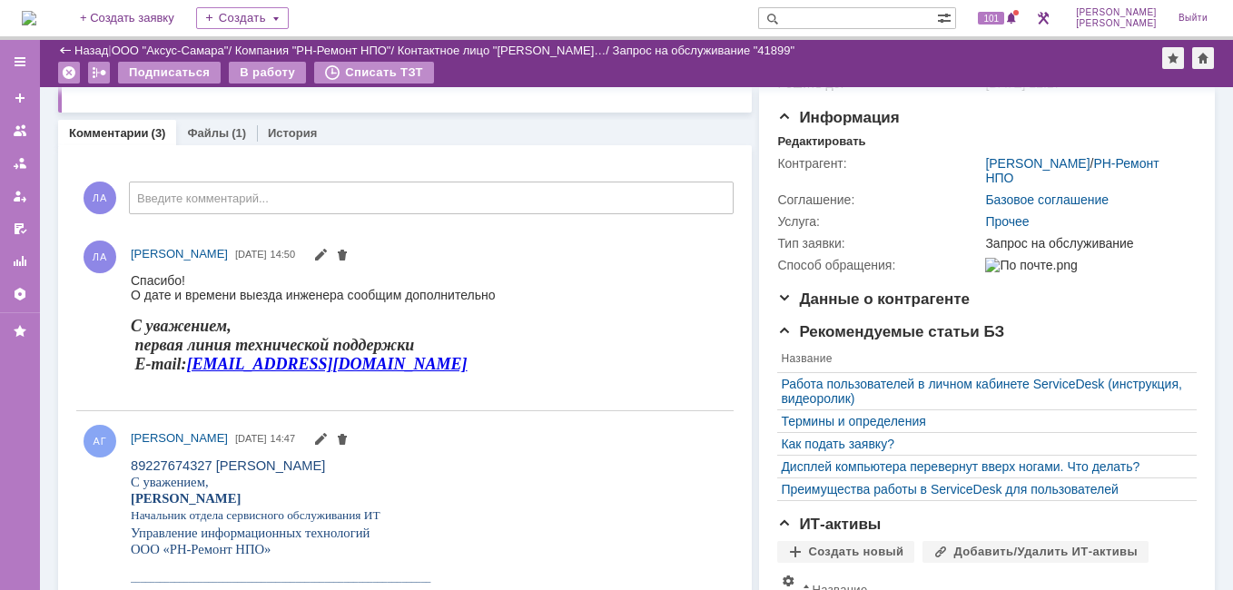
scroll to position [105, 0]
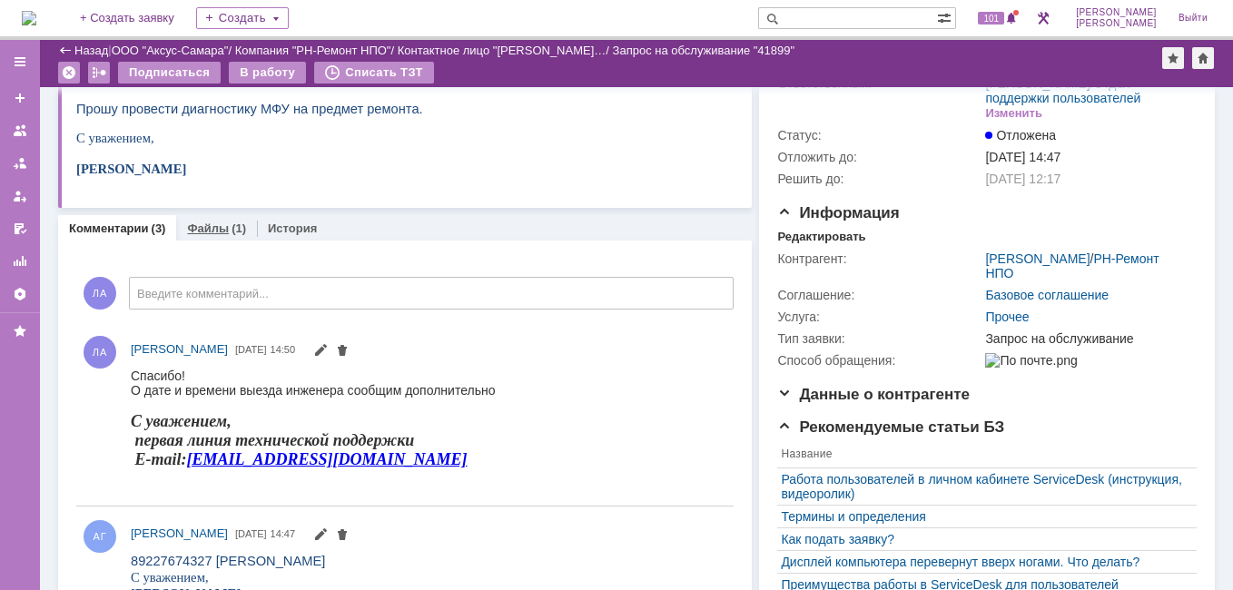
click at [210, 227] on link "Файлы" at bounding box center [208, 229] width 42 height 14
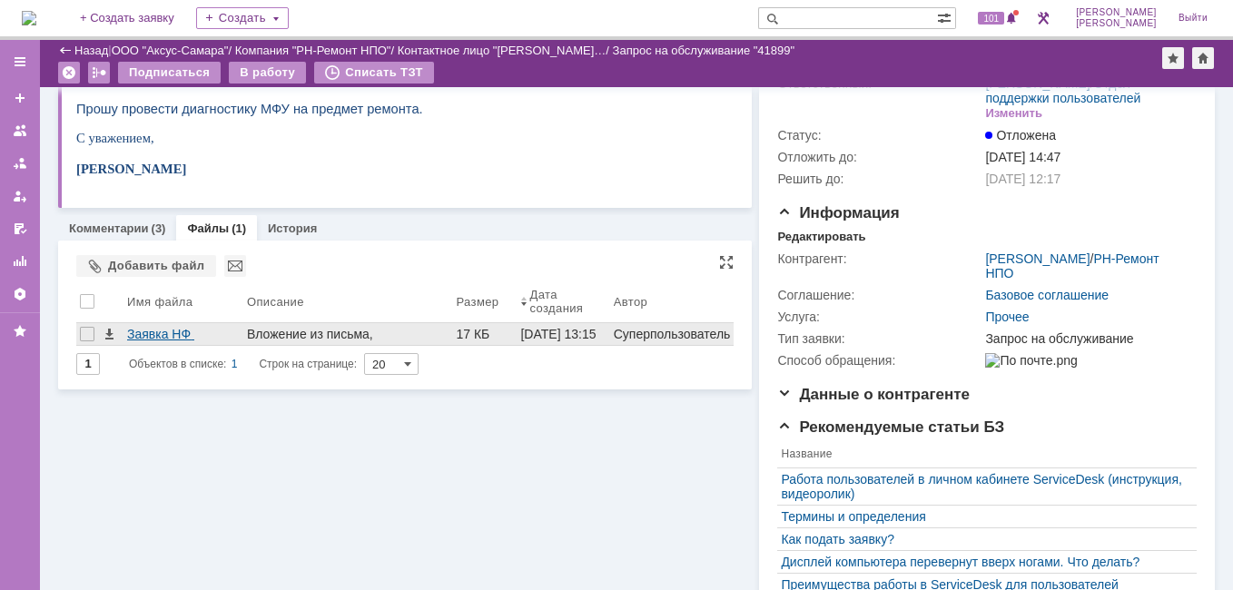
click at [180, 330] on div "Заявка НФ 19092025_.docx" at bounding box center [183, 334] width 113 height 15
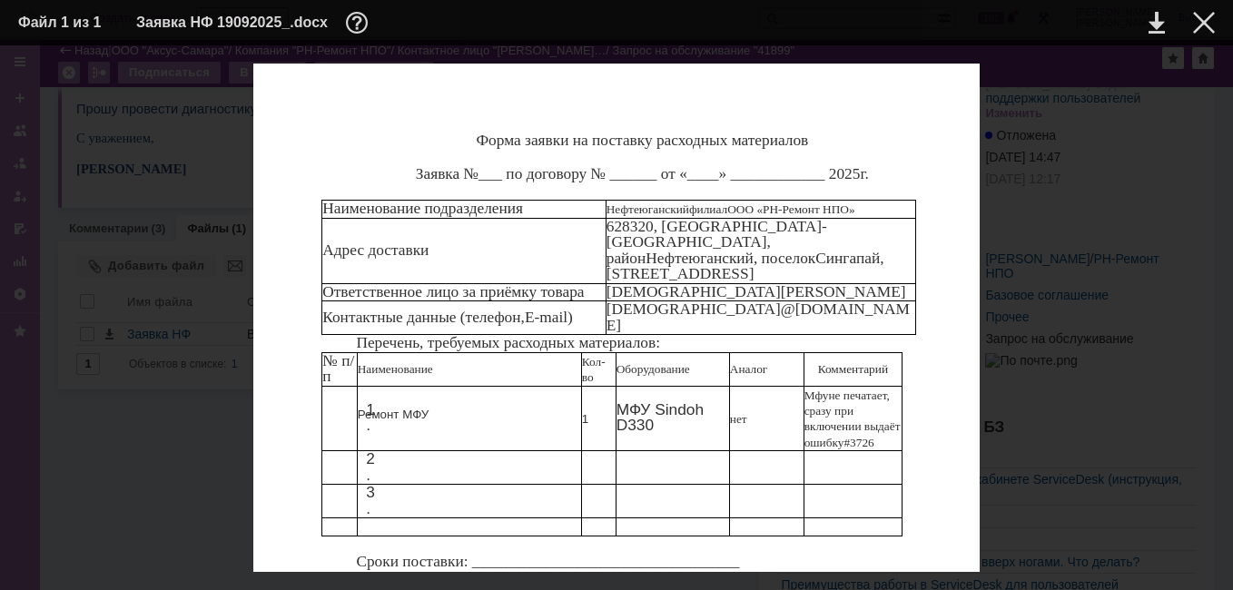
drag, startPoint x: 855, startPoint y: 242, endPoint x: 874, endPoint y: 258, distance: 25.1
click at [874, 258] on p "[STREET_ADDRESS]" at bounding box center [761, 250] width 310 height 63
copy p "[STREET_ADDRESS]"
click at [762, 301] on span "@[DOMAIN_NAME]" at bounding box center [757, 317] width 303 height 33
drag, startPoint x: 853, startPoint y: 242, endPoint x: 872, endPoint y: 266, distance: 31.1
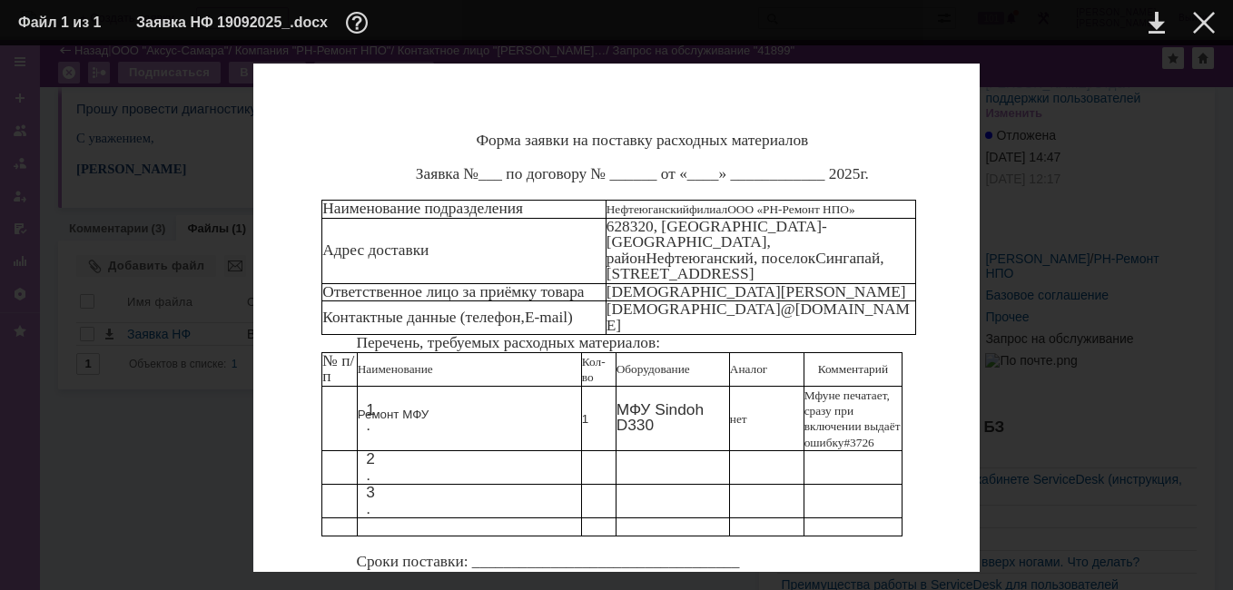
click at [872, 266] on td "[STREET_ADDRESS]" at bounding box center [761, 250] width 311 height 65
click at [1208, 19] on div at bounding box center [1204, 23] width 22 height 22
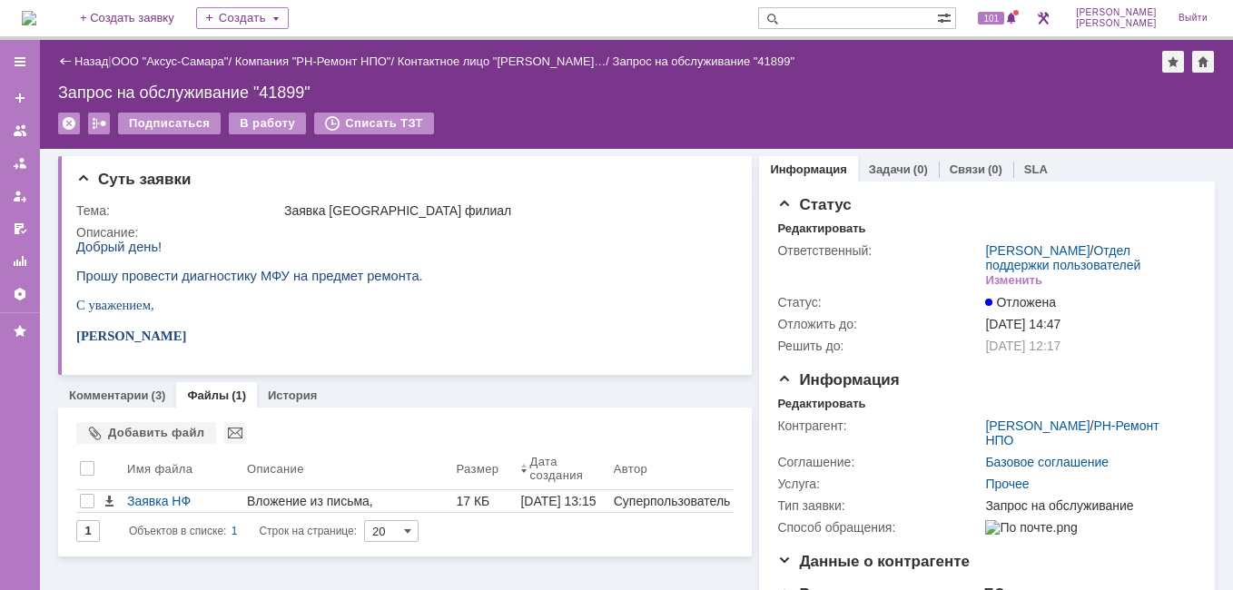
click at [901, 18] on input "text" at bounding box center [847, 18] width 179 height 22
type input "[DEMOGRAPHIC_DATA]"
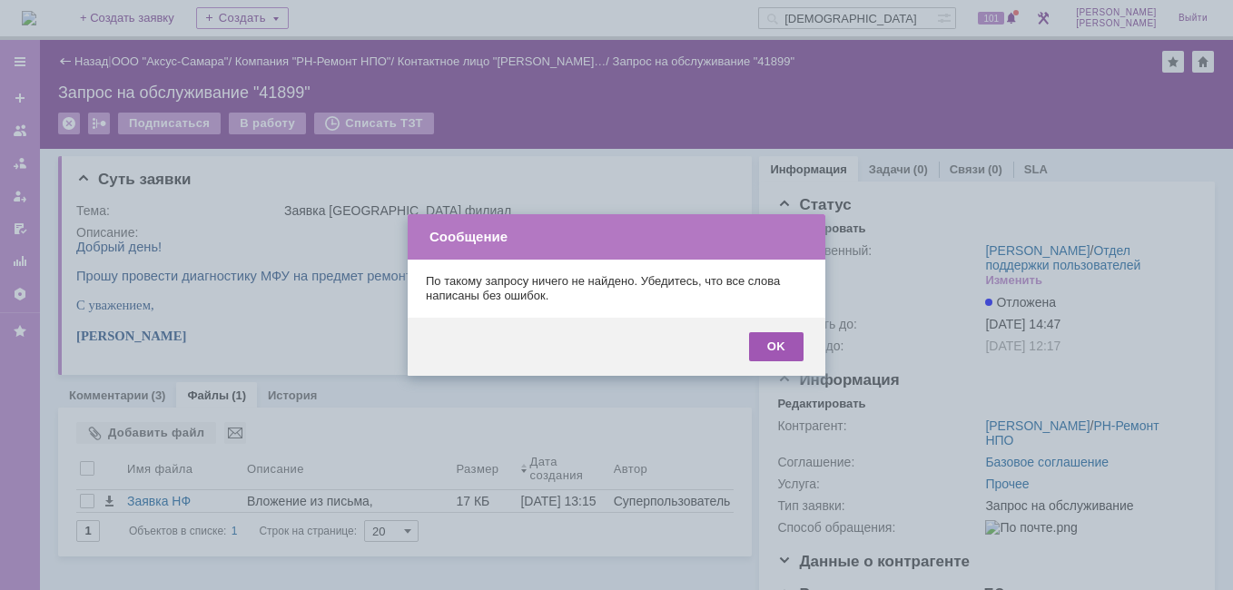
click at [794, 360] on div "OK" at bounding box center [776, 346] width 54 height 29
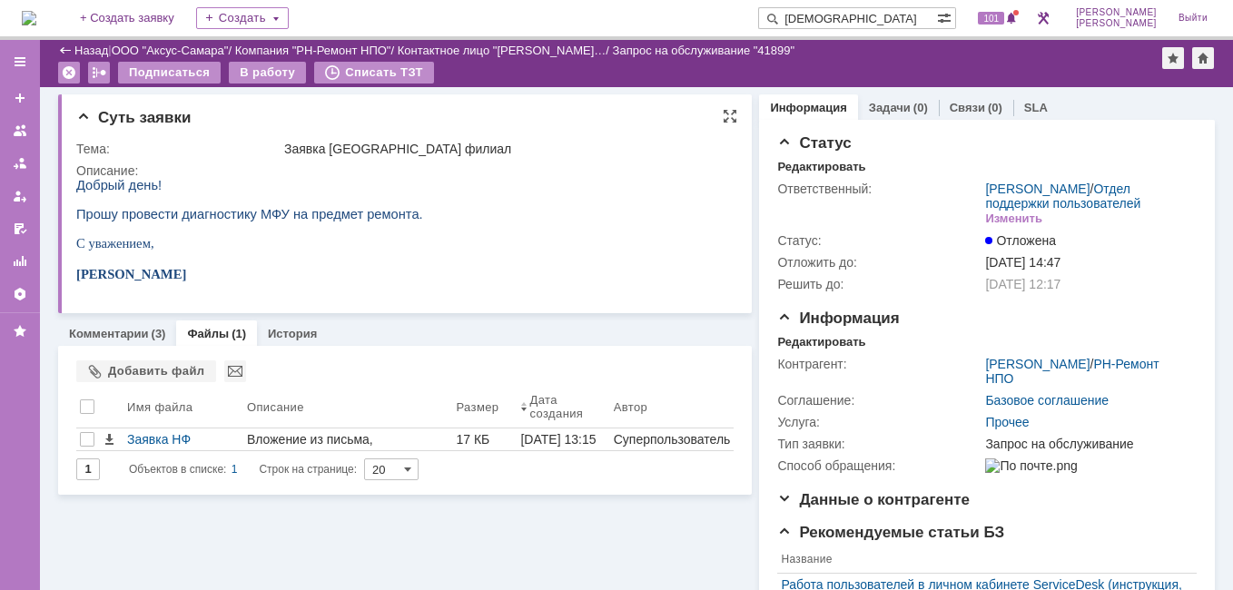
scroll to position [182, 0]
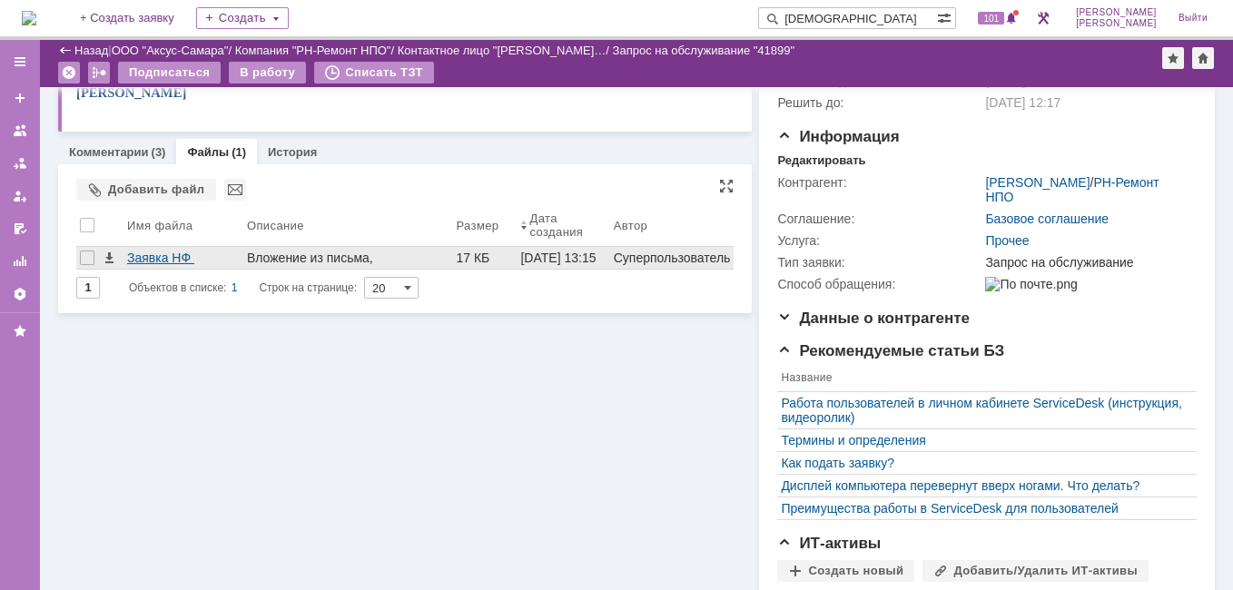
click at [169, 260] on div "Заявка НФ 19092025_.docx" at bounding box center [183, 258] width 113 height 15
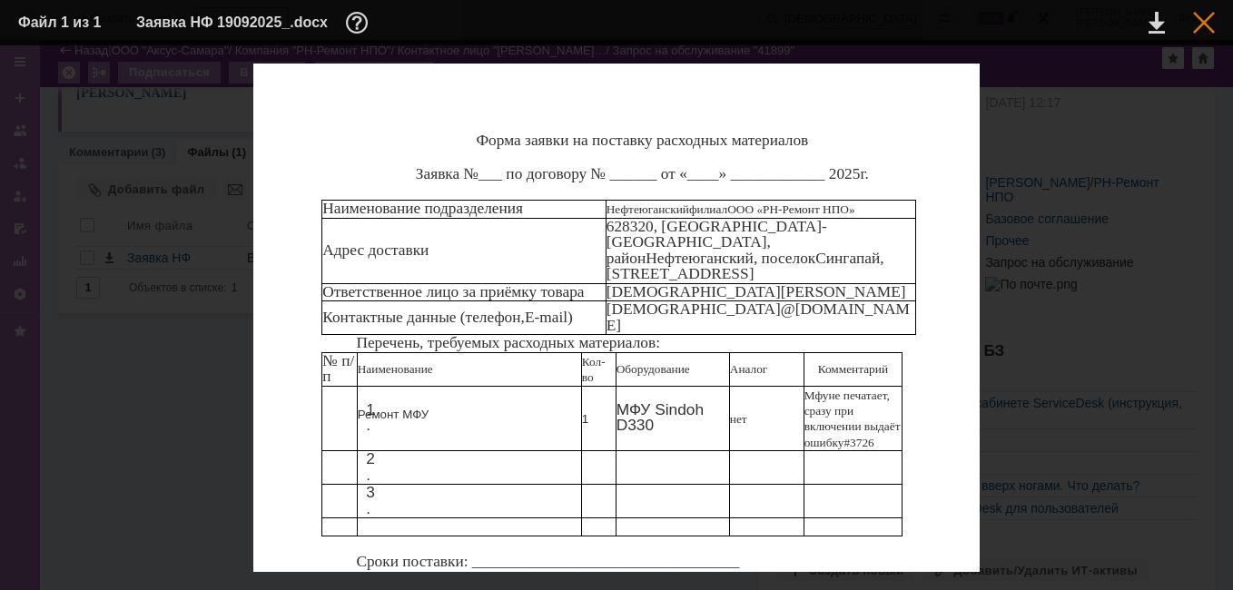
click at [1209, 25] on div at bounding box center [1204, 23] width 22 height 22
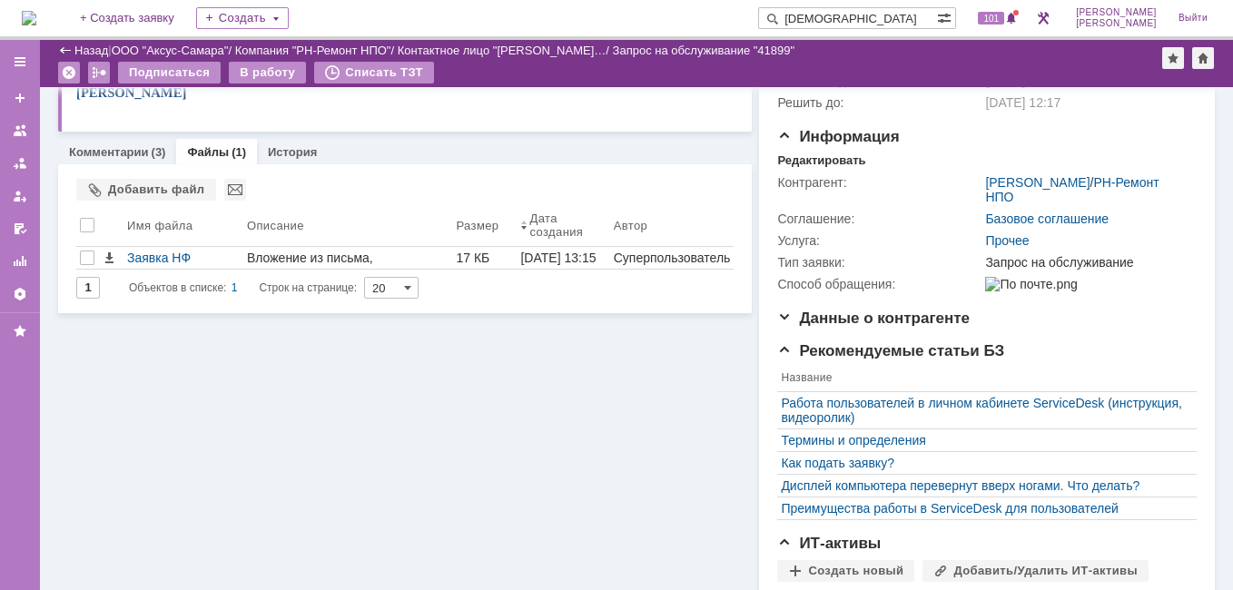
click at [897, 15] on input "[DEMOGRAPHIC_DATA]" at bounding box center [847, 18] width 179 height 22
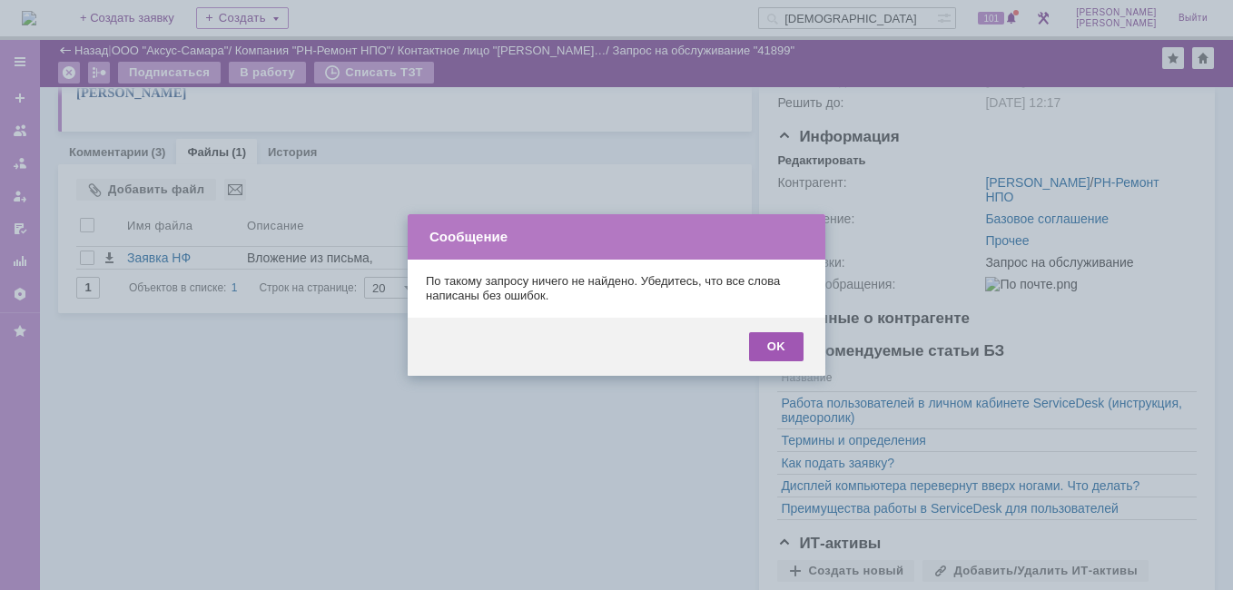
click at [784, 343] on div "OK" at bounding box center [776, 346] width 54 height 29
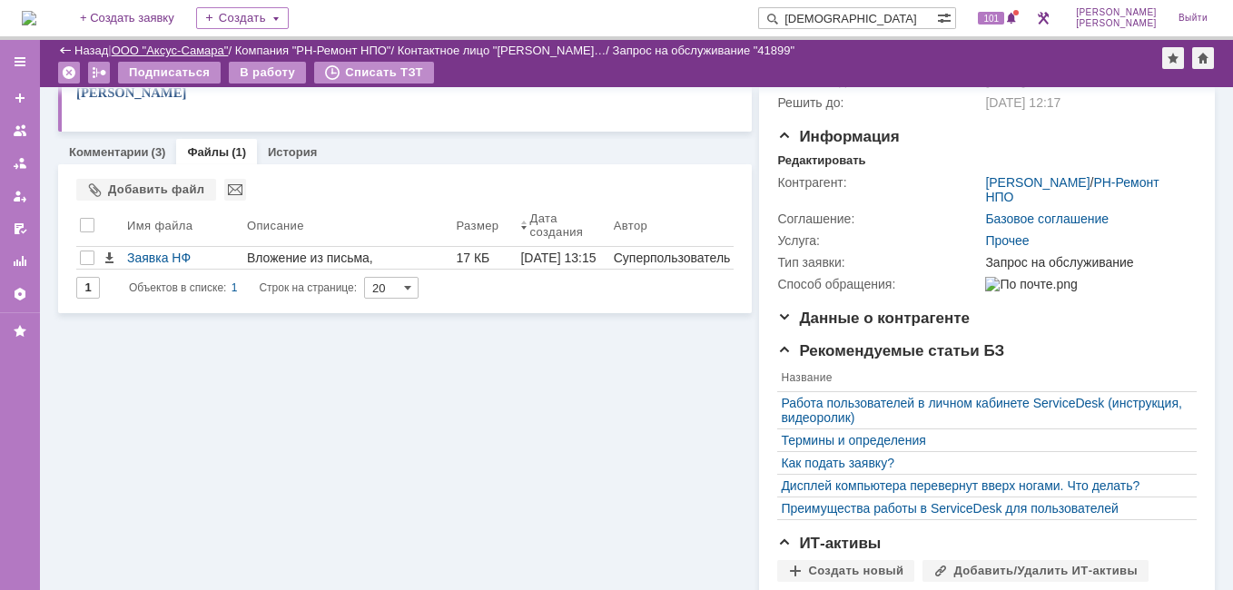
click at [149, 46] on link "ООО "Аксус-Самара"" at bounding box center [170, 51] width 117 height 14
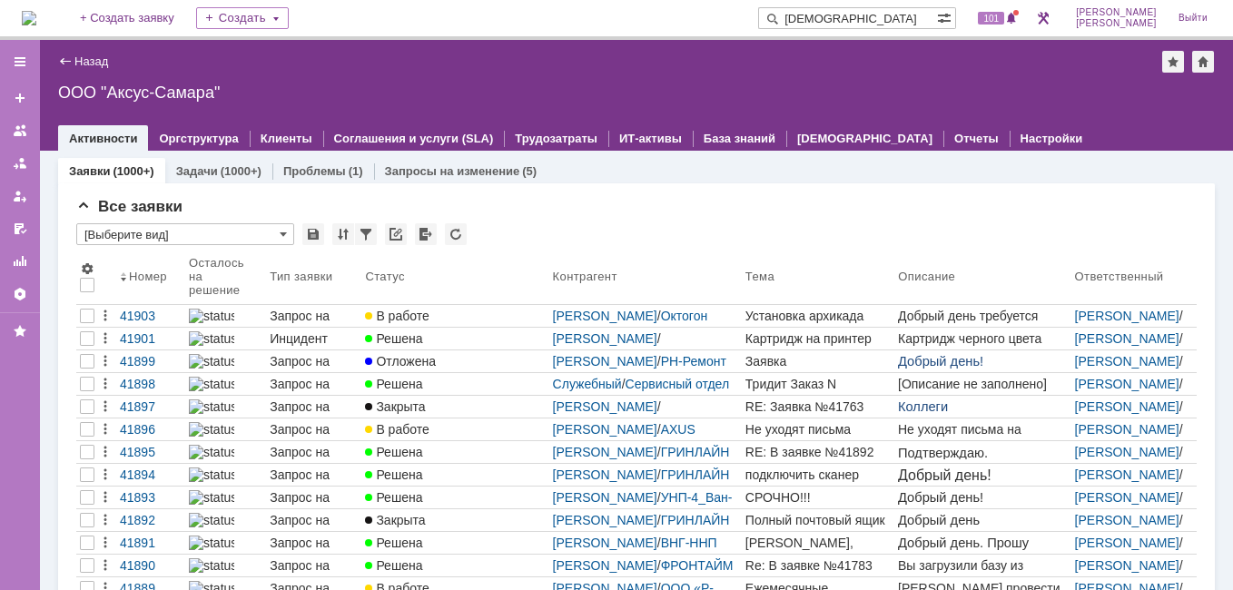
click at [36, 35] on div "На домашнюю" at bounding box center [29, 18] width 15 height 36
click at [36, 25] on img at bounding box center [29, 18] width 15 height 15
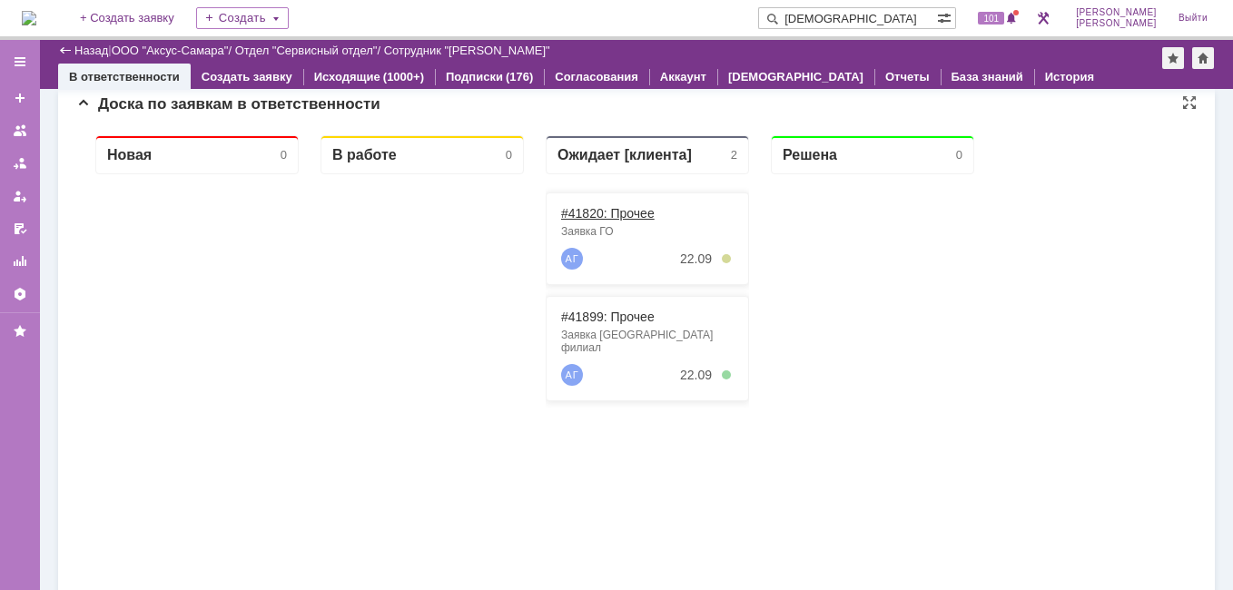
click at [604, 216] on link "#41820: Прочее" at bounding box center [608, 213] width 94 height 15
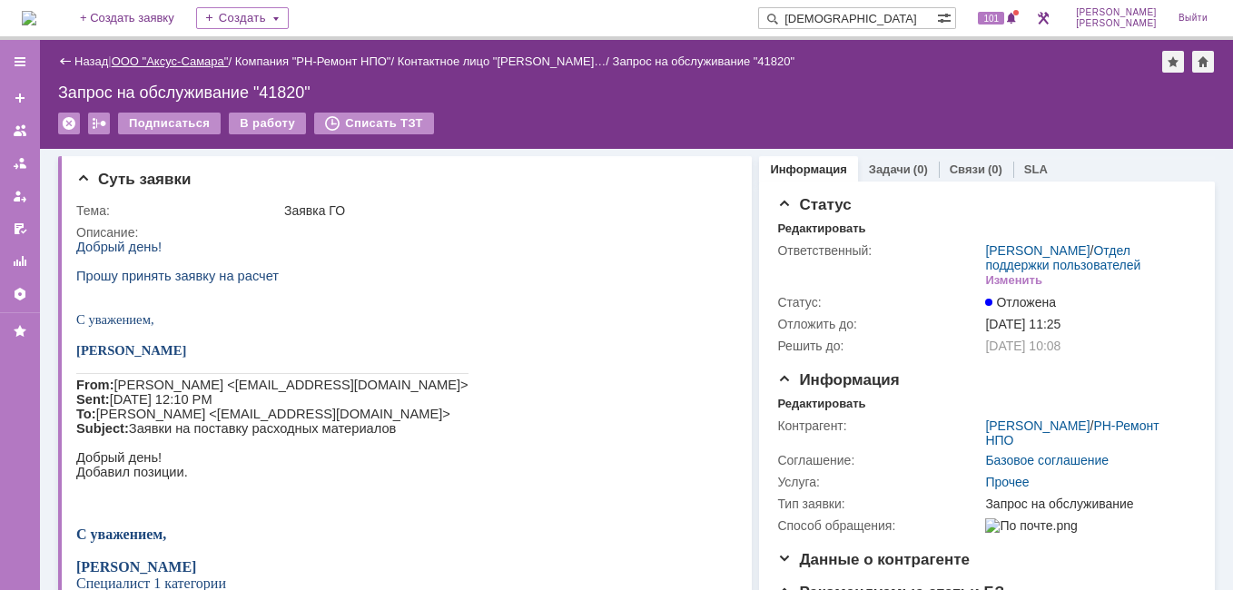
click at [179, 64] on link "ООО "Аксус-Самара"" at bounding box center [170, 61] width 117 height 14
